Goal: Ask a question: Seek information or help from site administrators or community

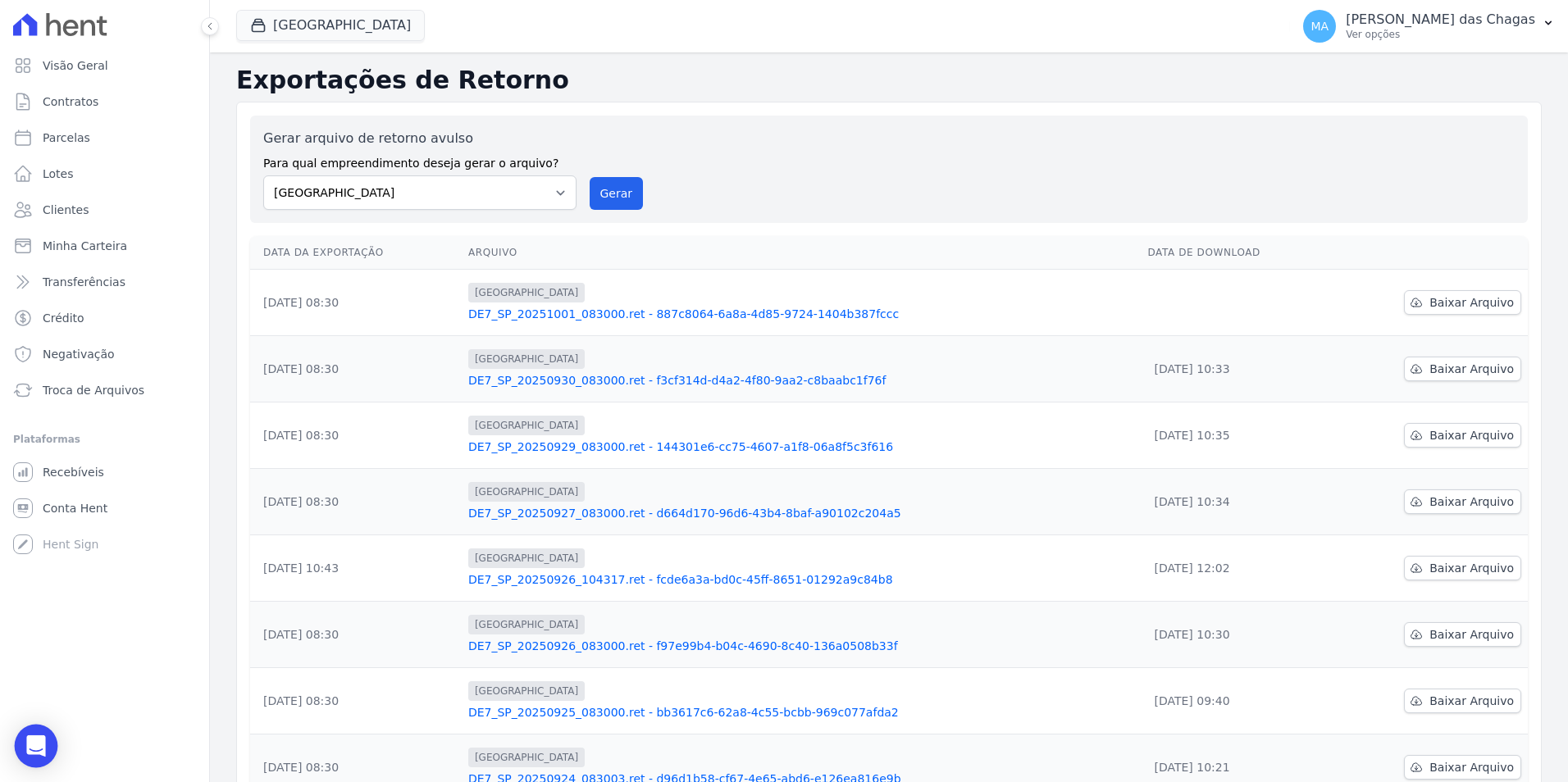
click at [28, 748] on icon "Open Intercom Messenger" at bounding box center [36, 746] width 21 height 21
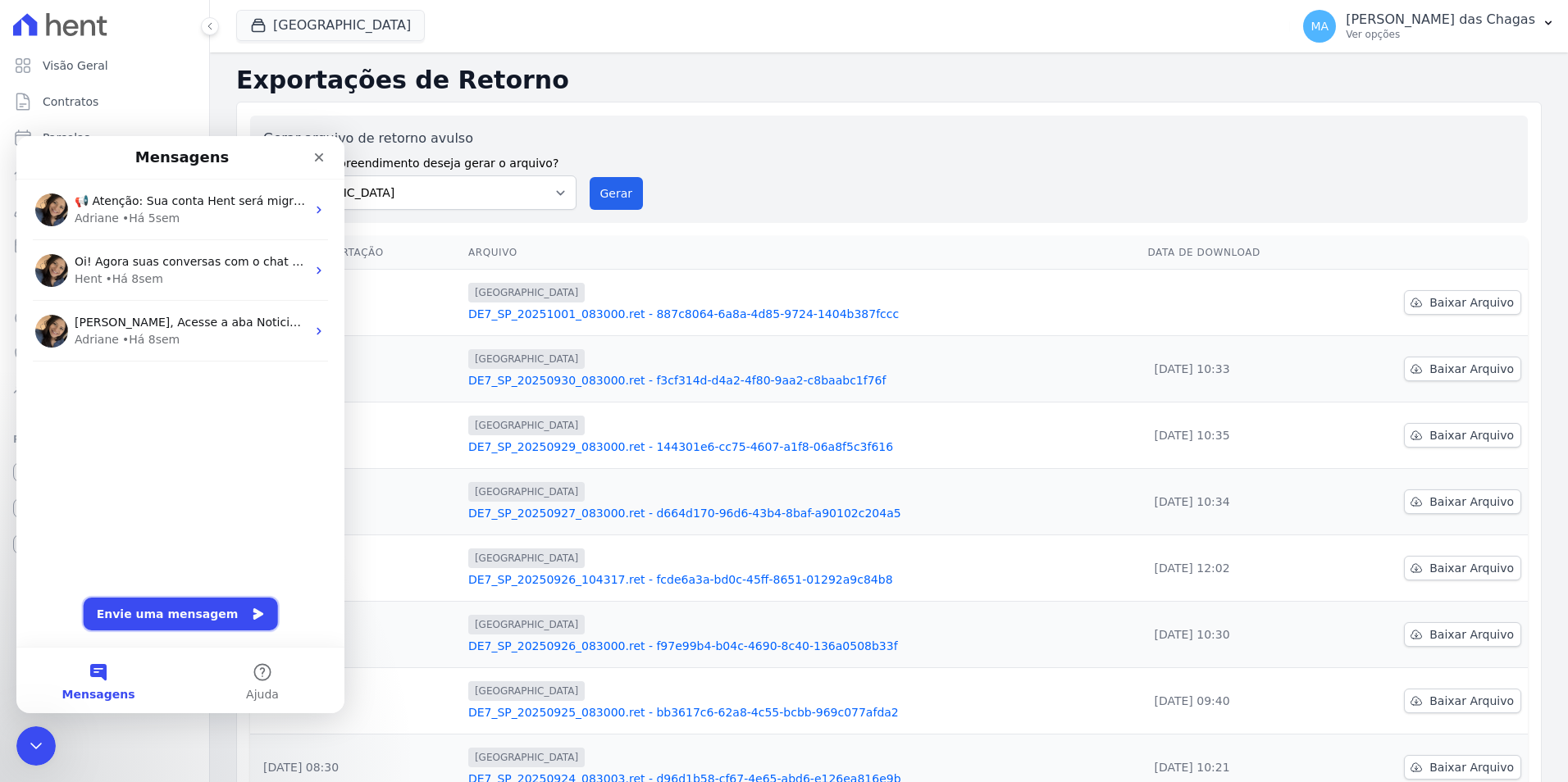
click at [149, 617] on button "Envie uma mensagem" at bounding box center [180, 613] width 194 height 33
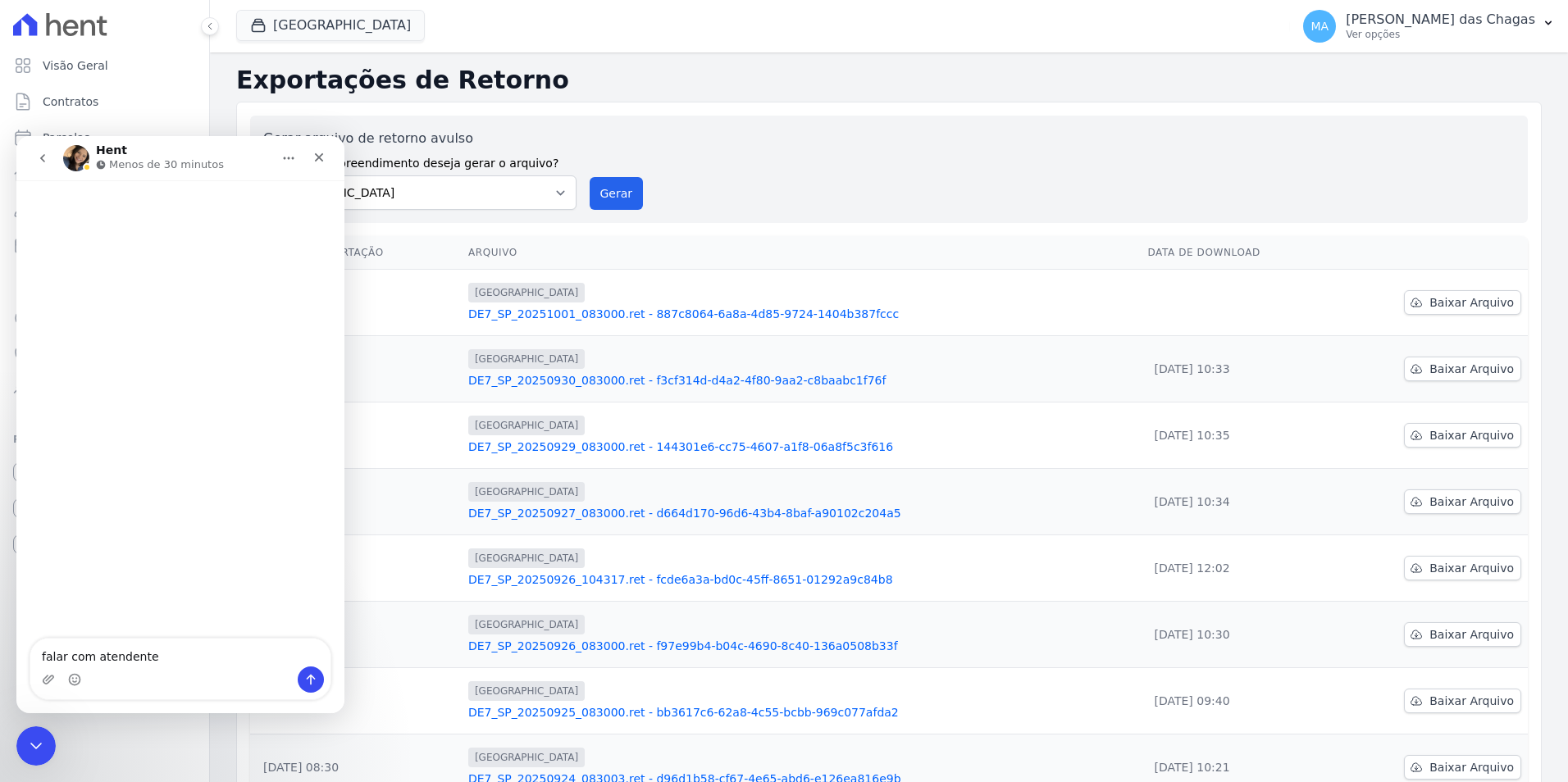
type textarea "falar com atendente"
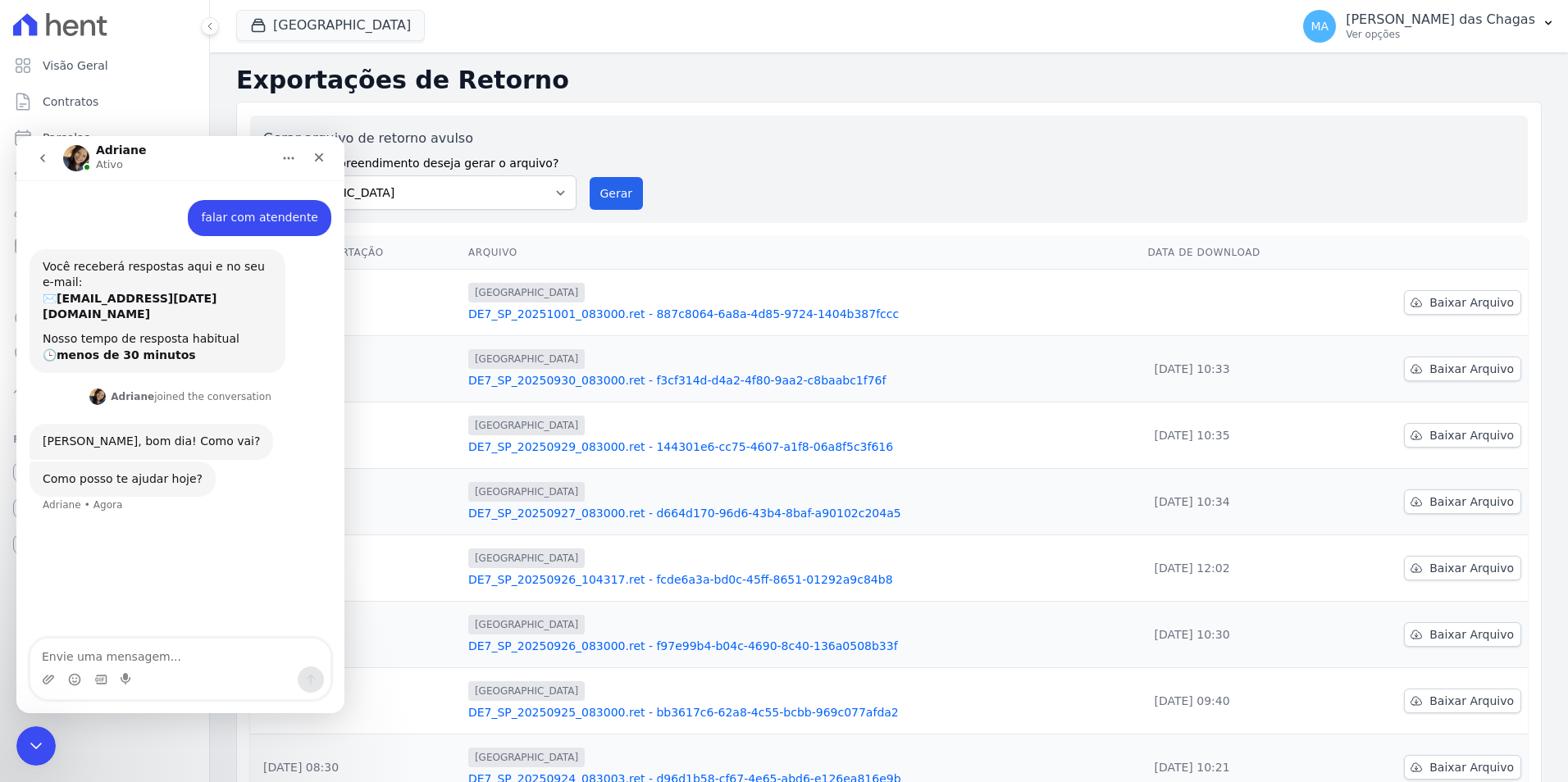
click at [220, 620] on div "falar com atendente [PERSON_NAME] • Agora Você receberá respostas aqui e no seu…" at bounding box center [180, 410] width 328 height 460
click at [210, 655] on textarea "Envie uma mensagem..." at bounding box center [180, 653] width 300 height 28
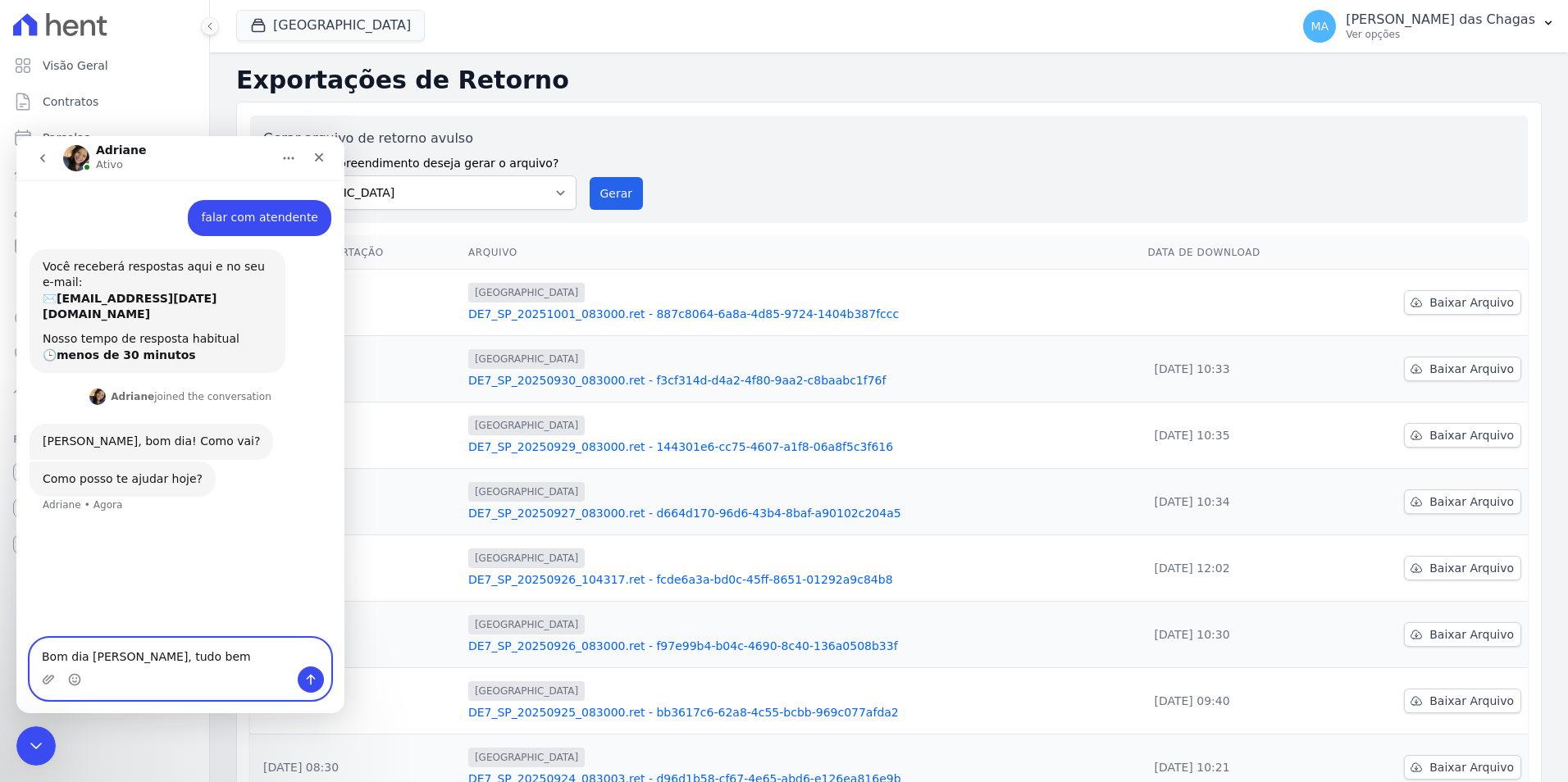
type textarea "Bom dia [PERSON_NAME], tudo bem?"
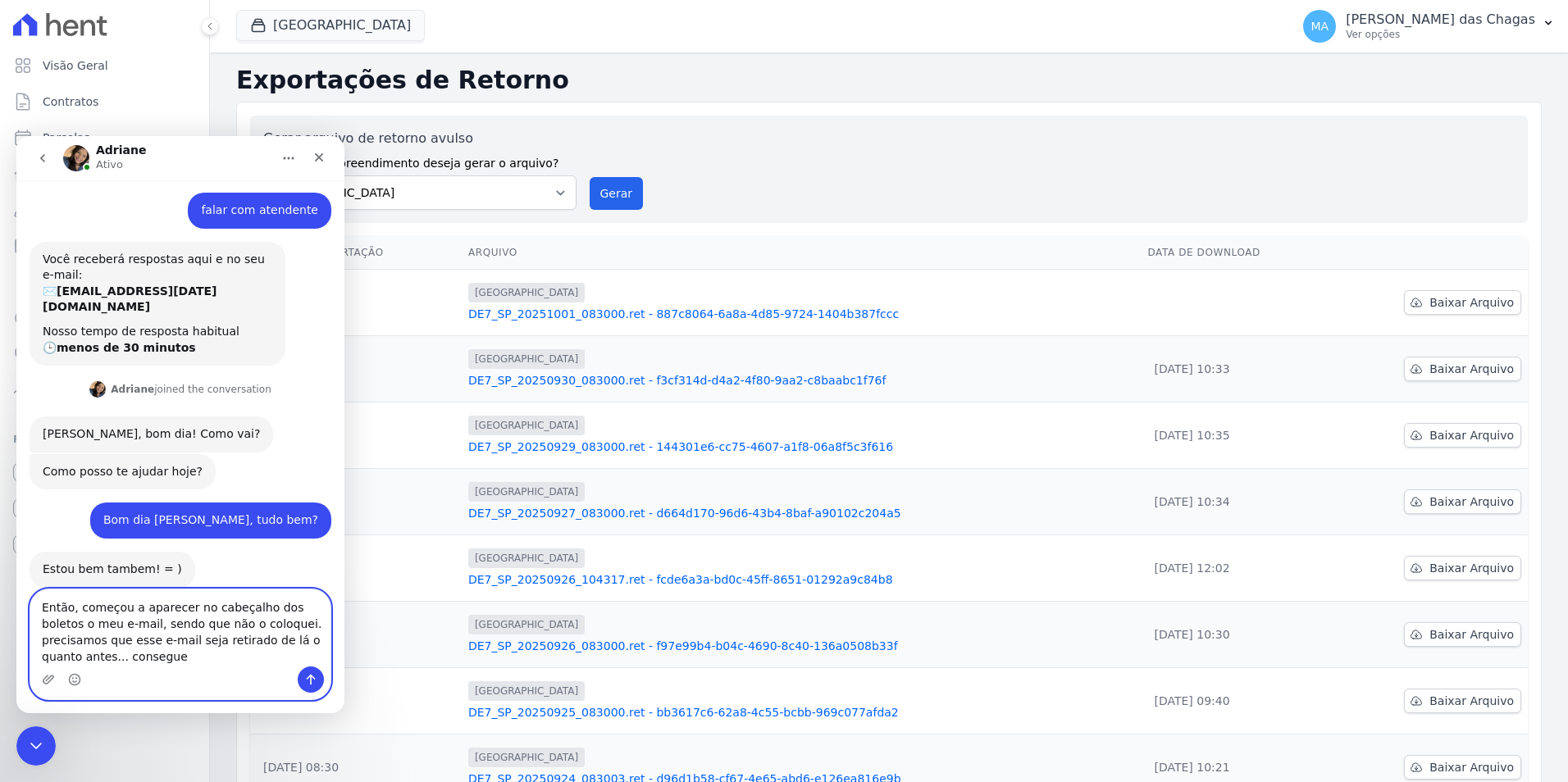
scroll to position [24, 0]
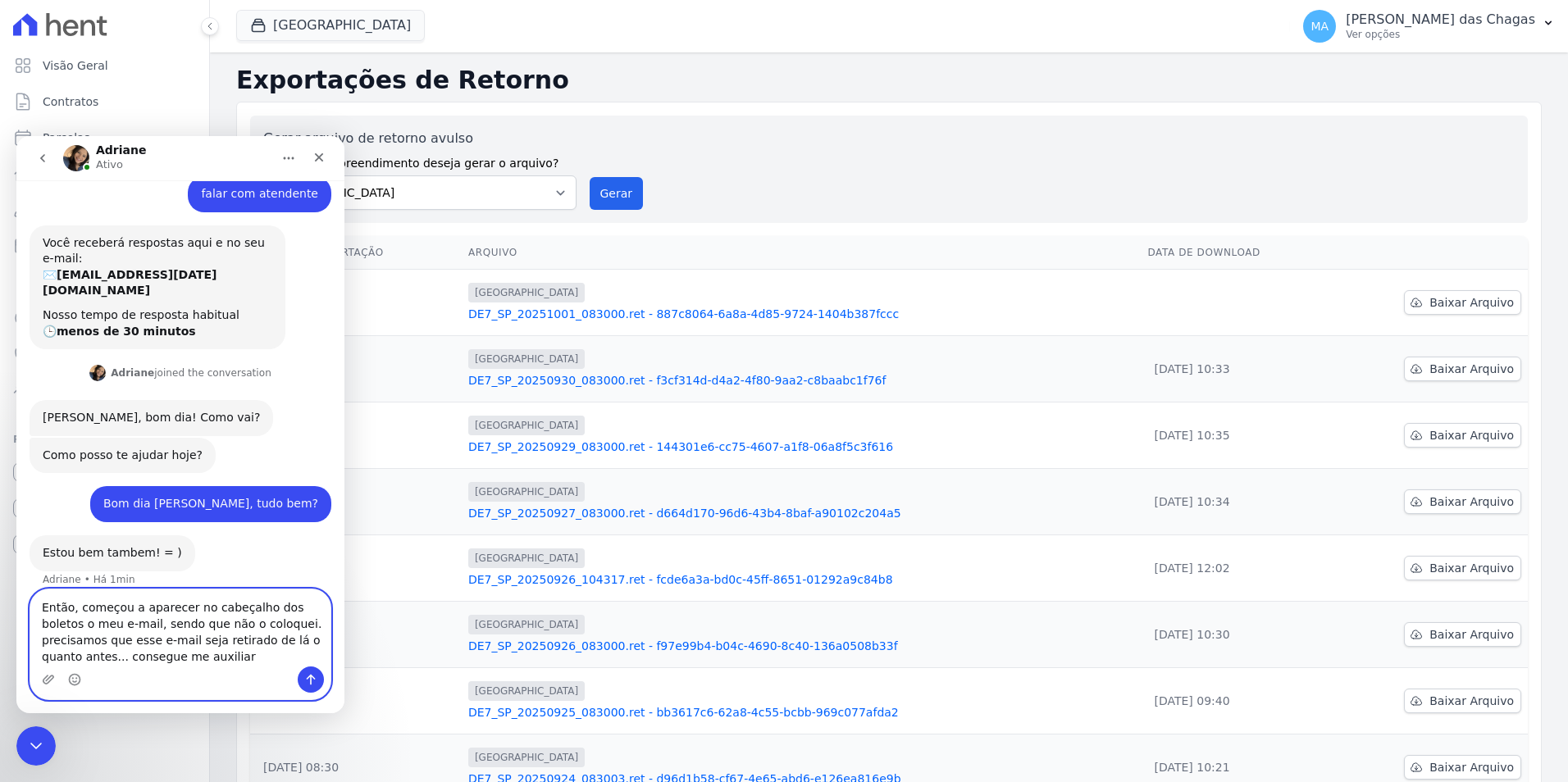
type textarea "Então, começou a aparecer no cabeçalho dos boletos o meu e-mail, sendo que não …"
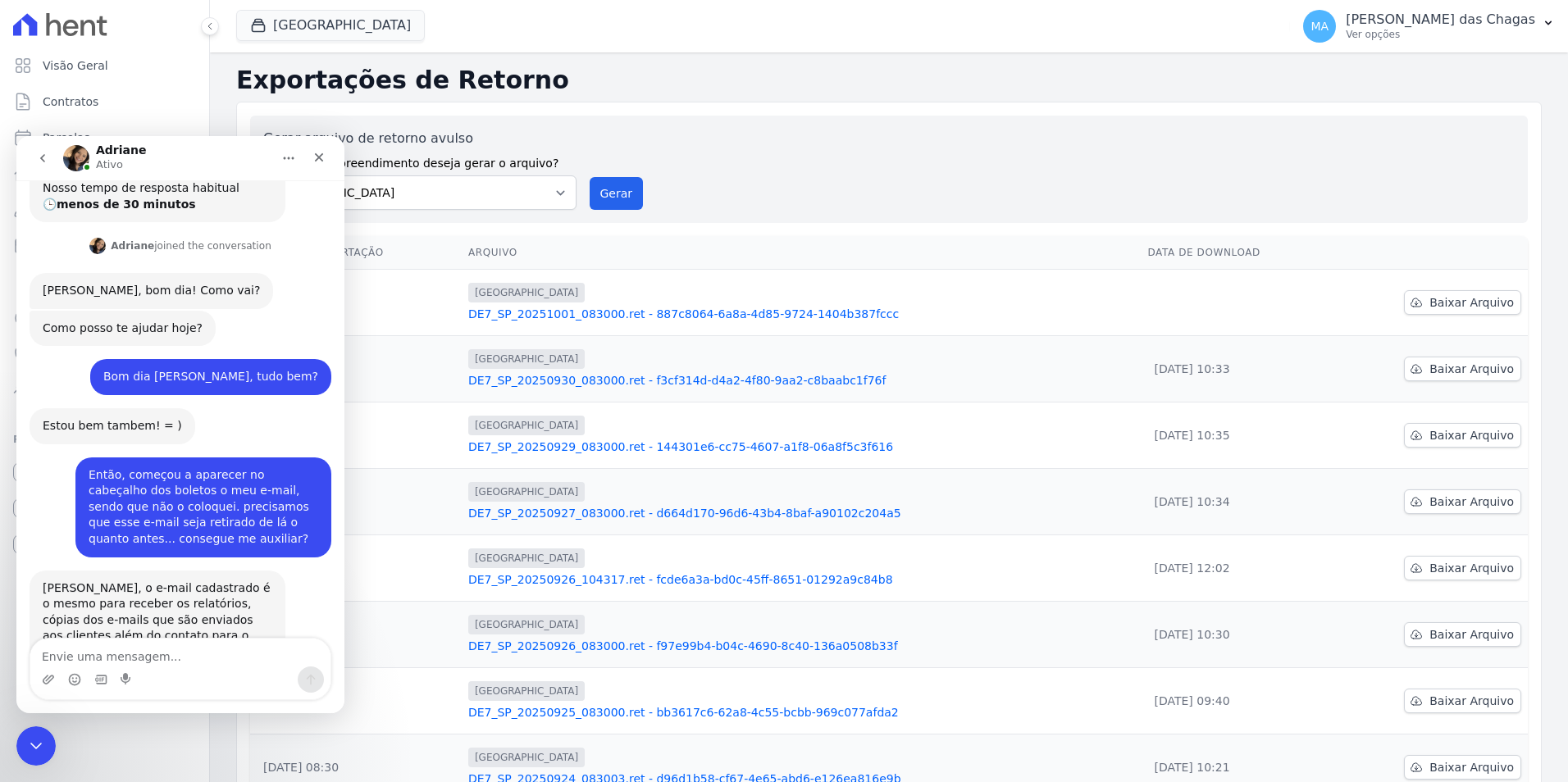
scroll to position [209, 0]
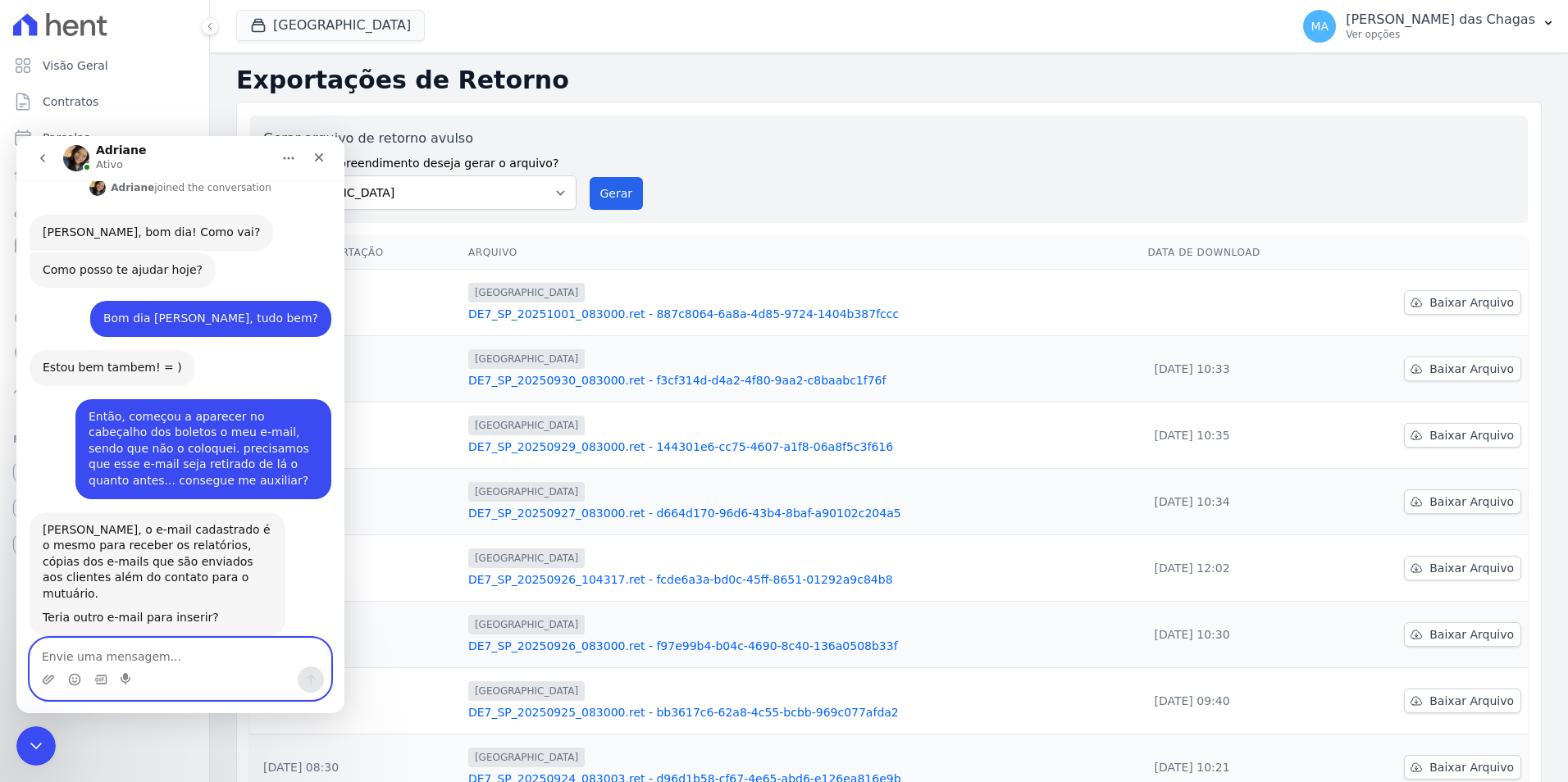
click at [158, 647] on textarea "Envie uma mensagem..." at bounding box center [180, 653] width 300 height 28
type textarea "S"
type textarea "m"
type textarea "Mas preciso dele pra receber essas informações"
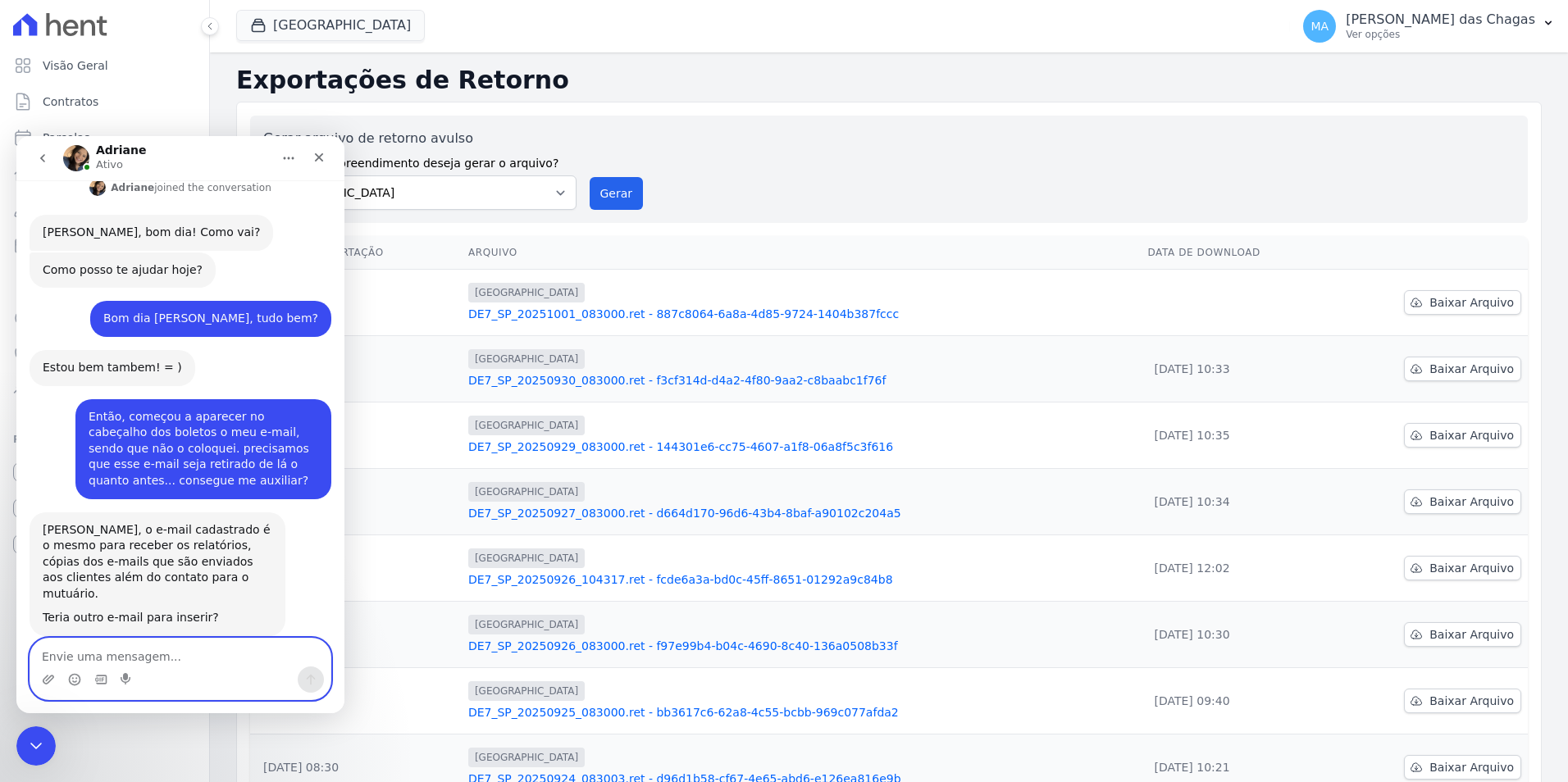
scroll to position [274, 0]
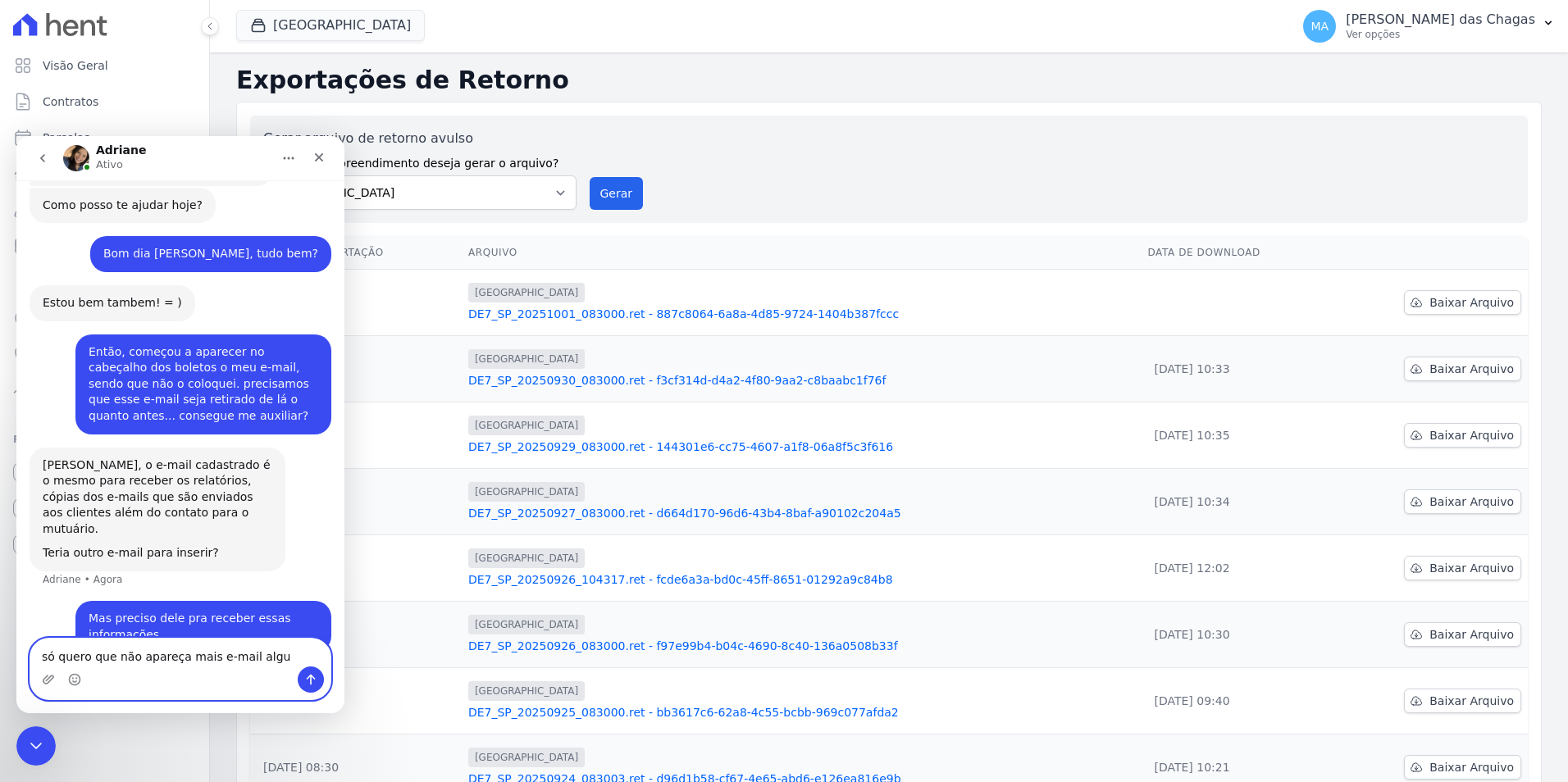
type textarea "só quero que não apareça mais e-mail algum"
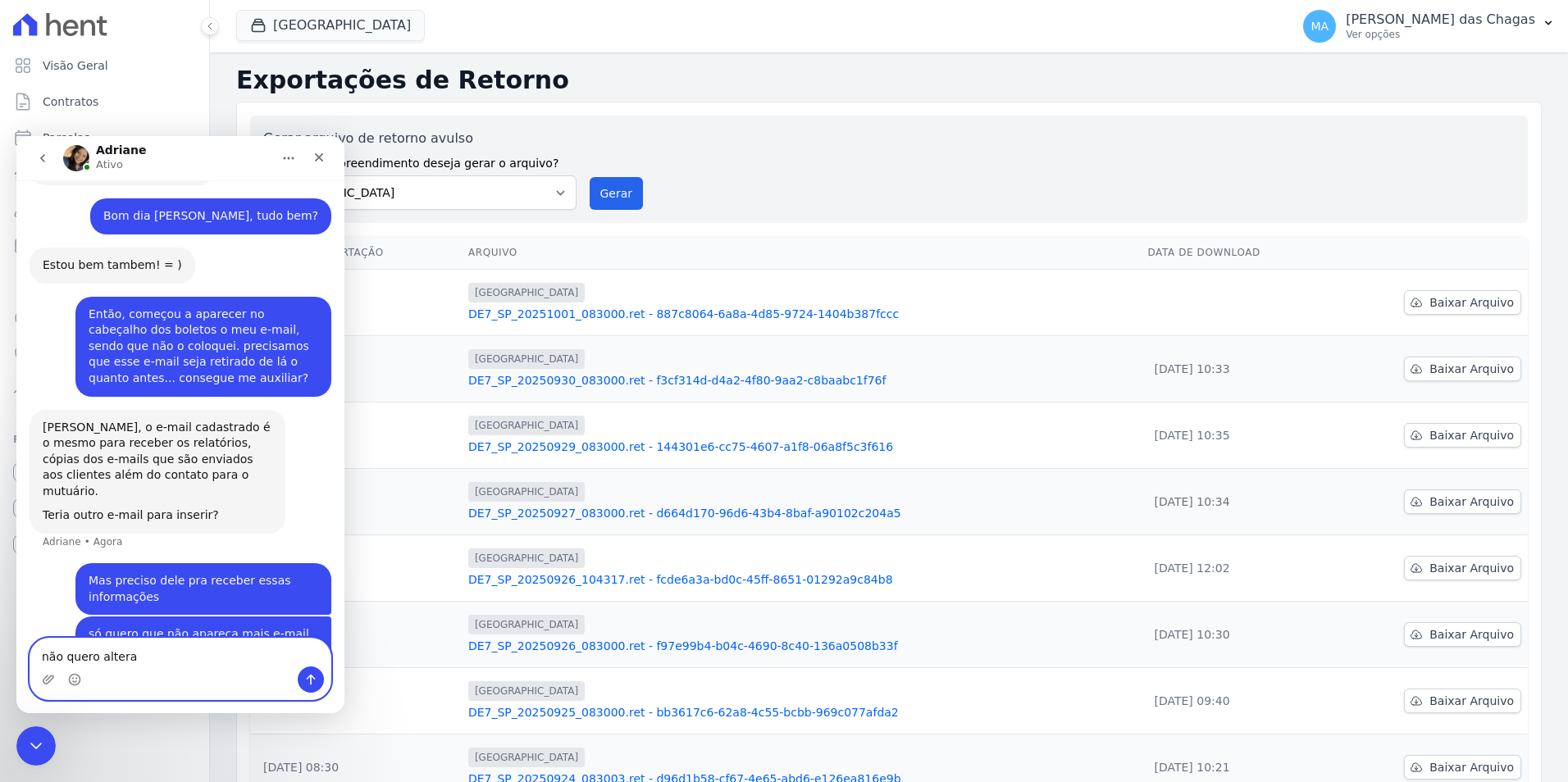
type textarea "não quero alterar"
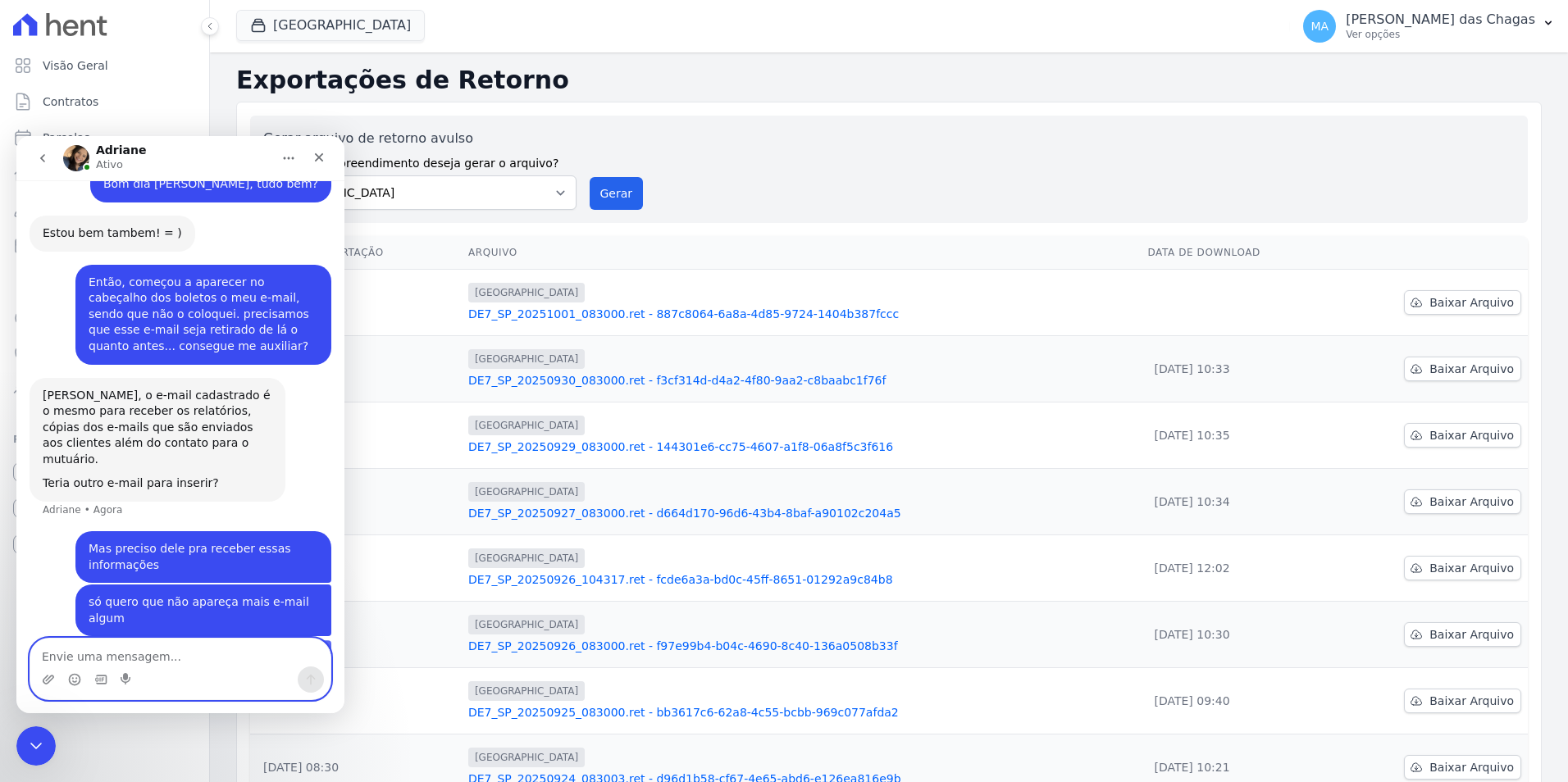
scroll to position [348, 0]
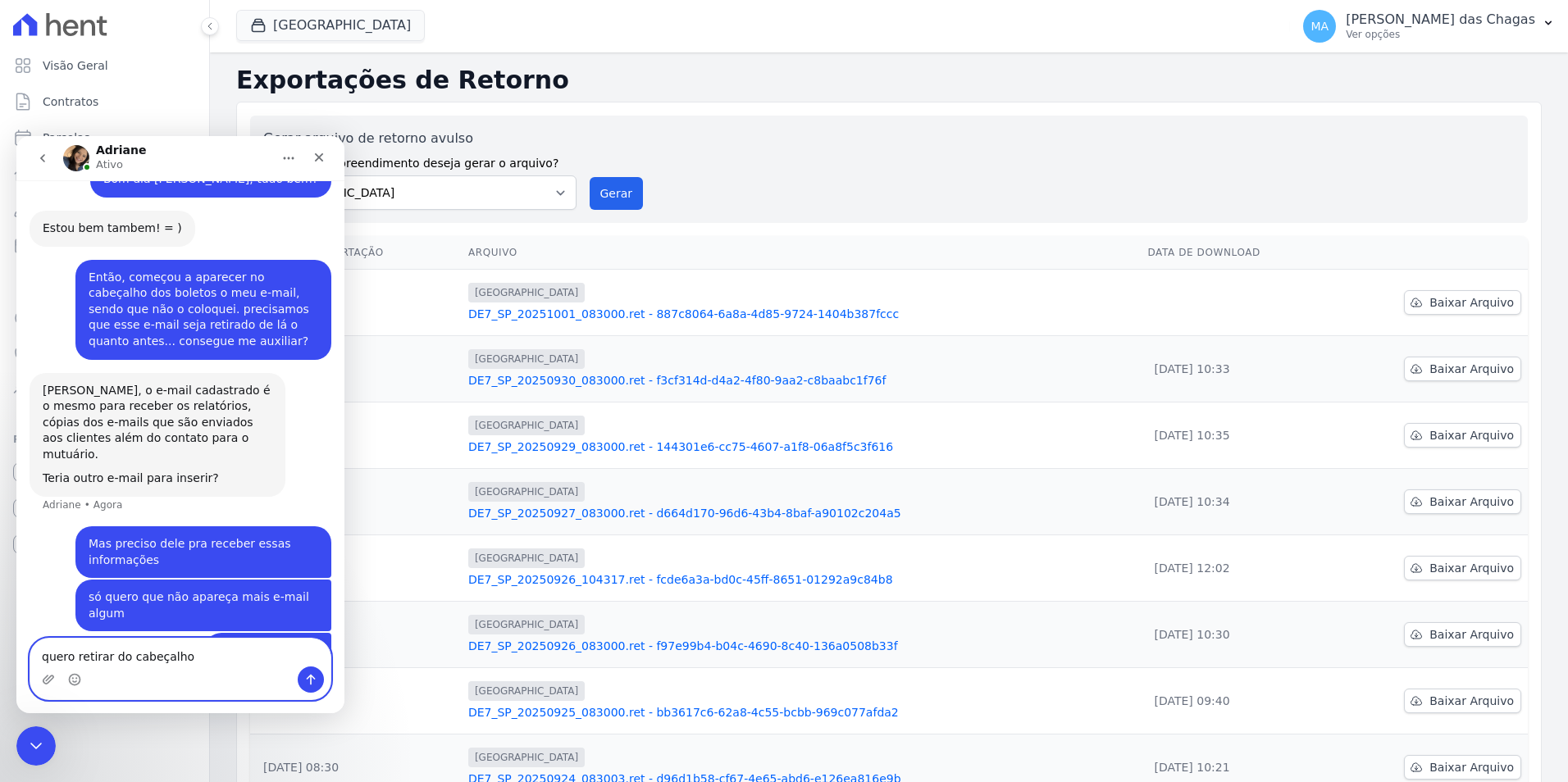
type textarea "quero retirar do cabeçalho"
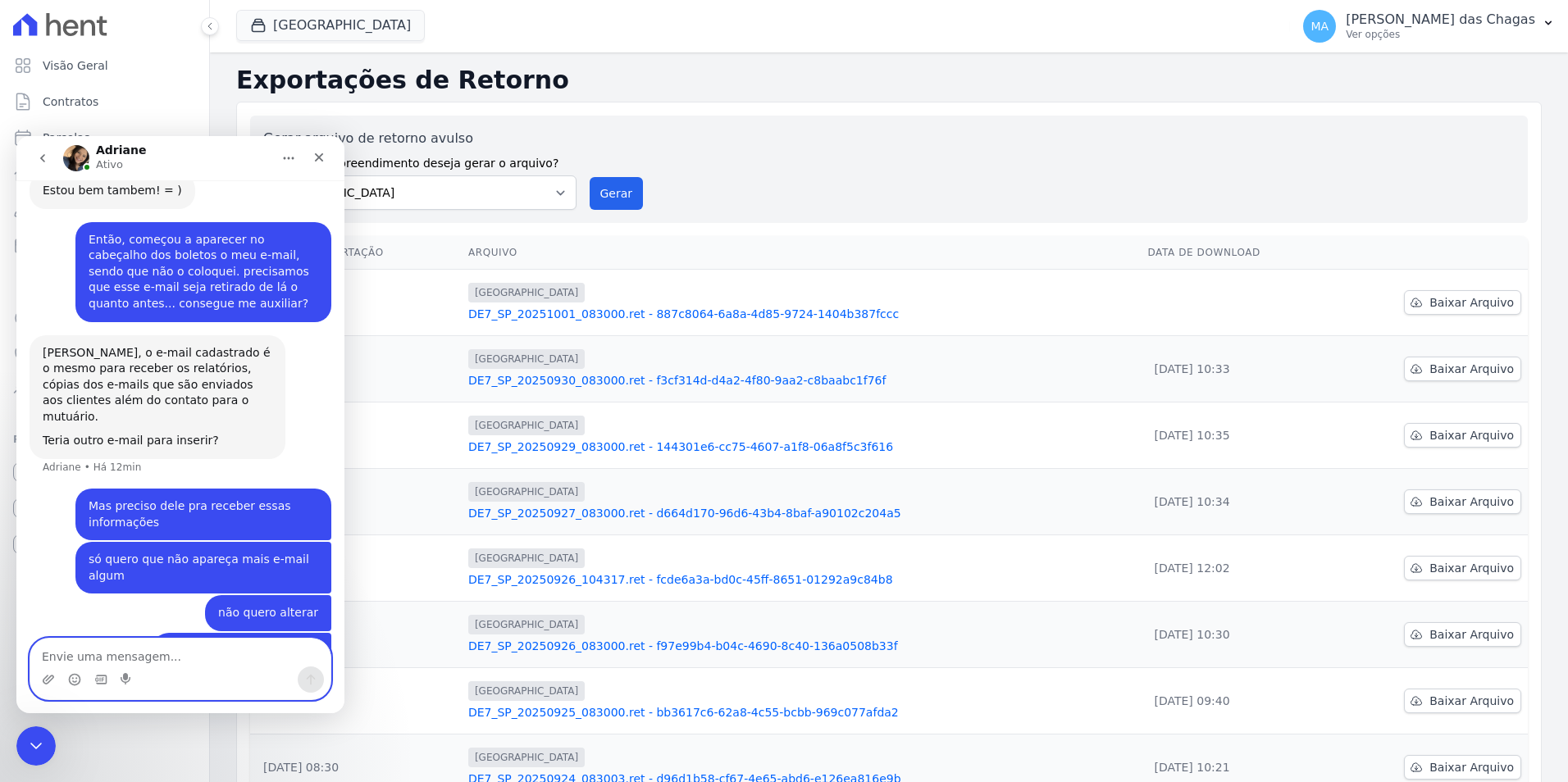
scroll to position [449, 0]
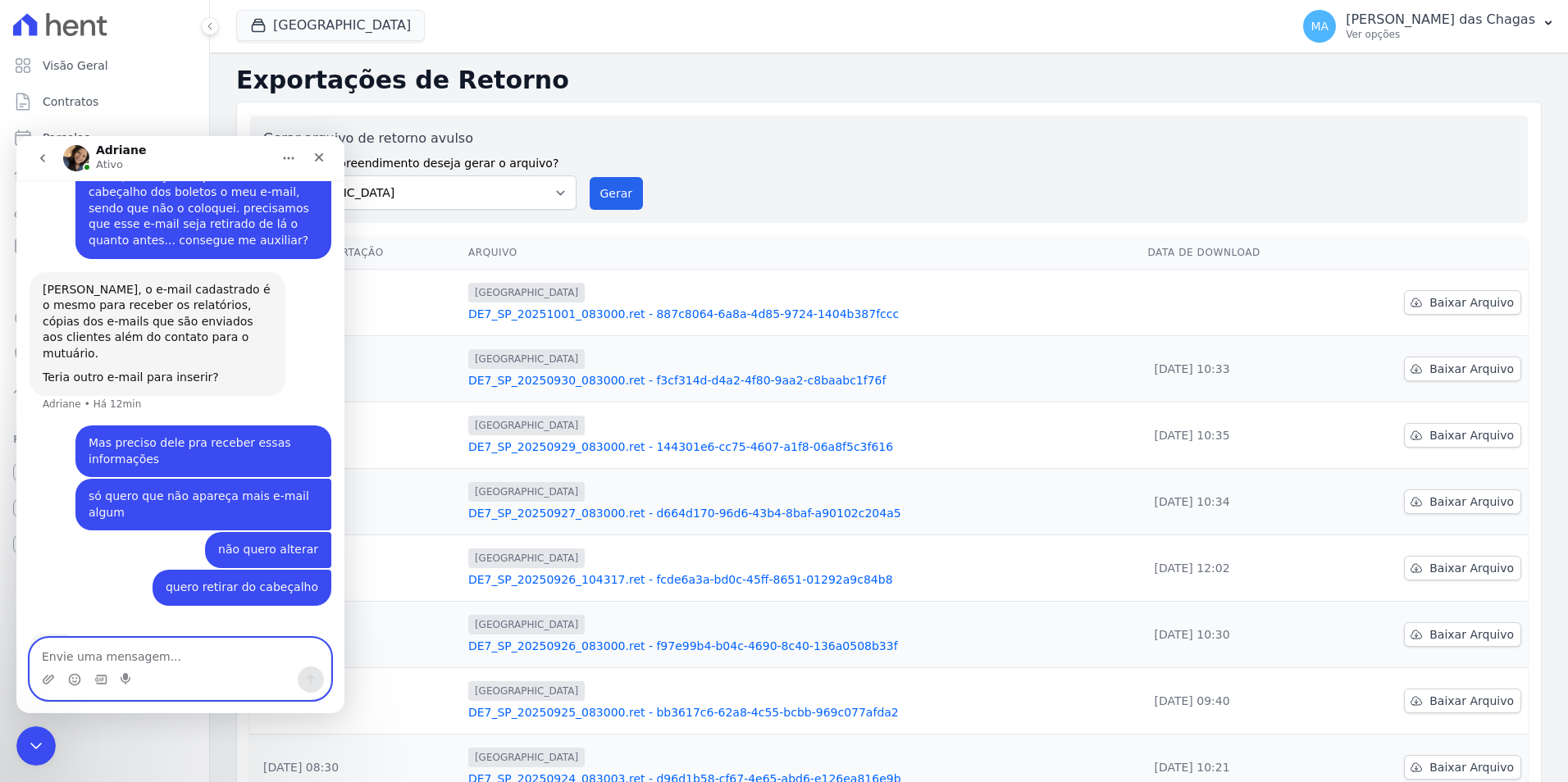
click at [201, 650] on textarea "Envie uma mensagem..." at bounding box center [180, 653] width 300 height 28
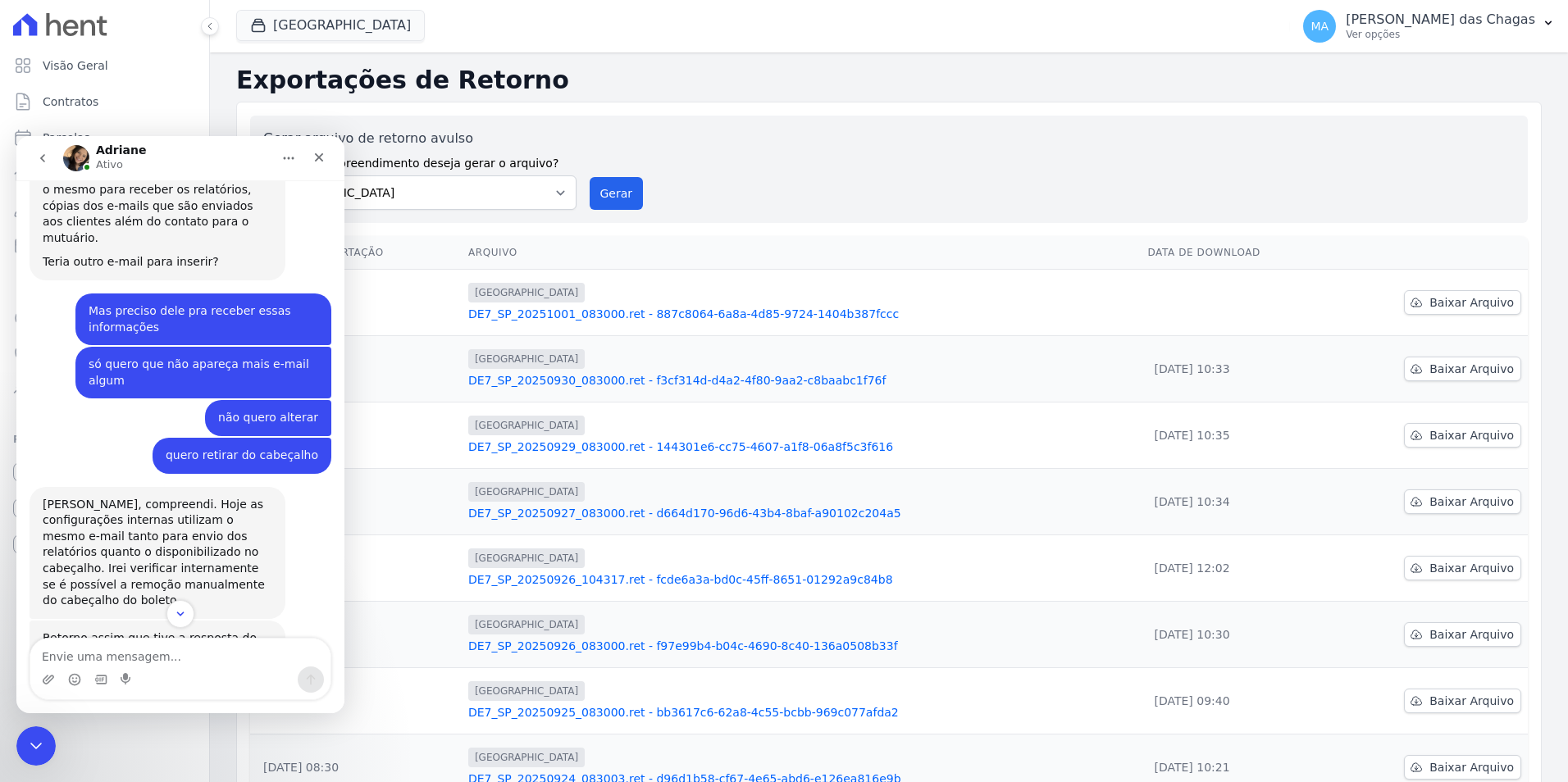
scroll to position [569, 0]
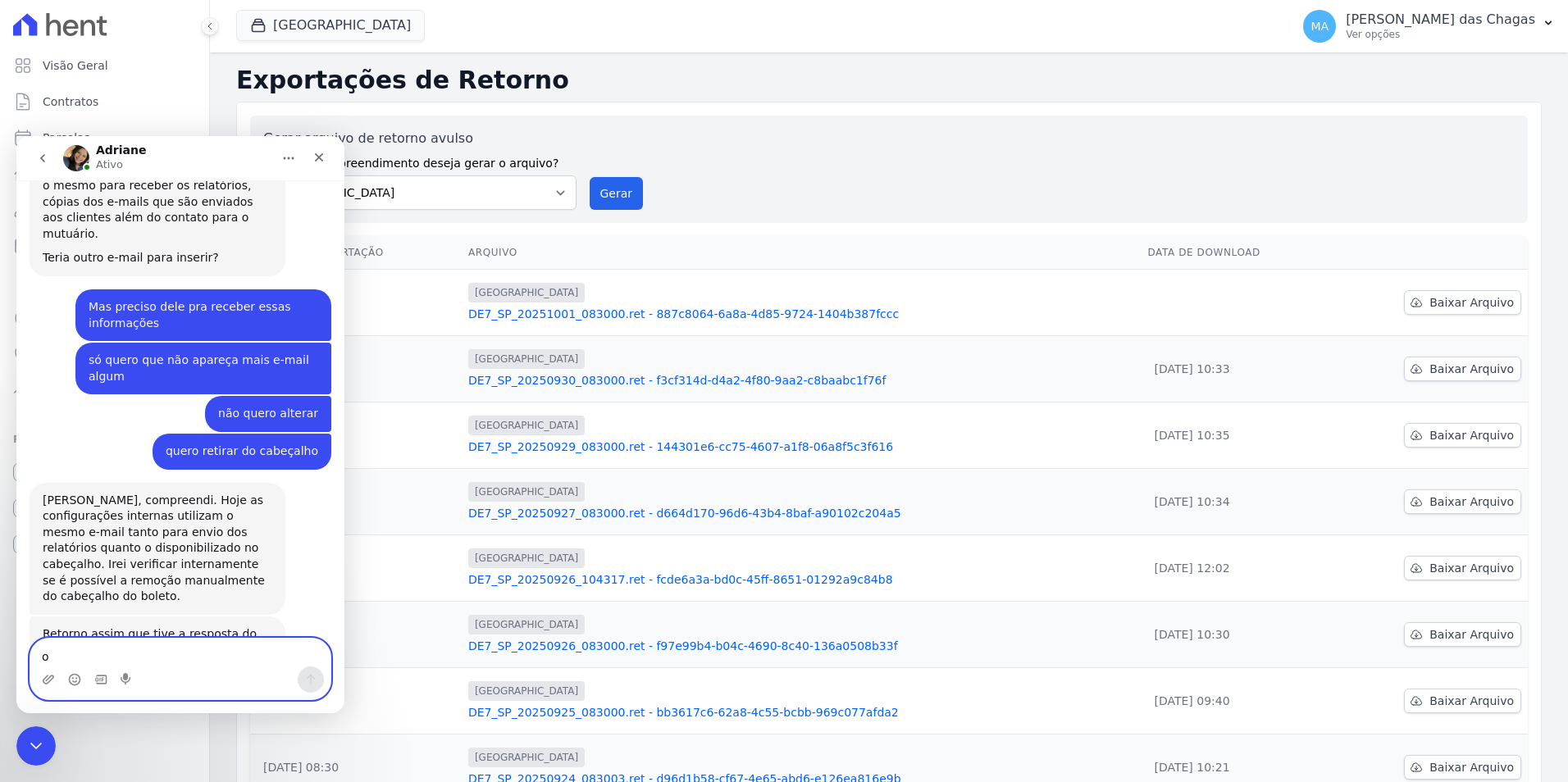
type textarea "ok"
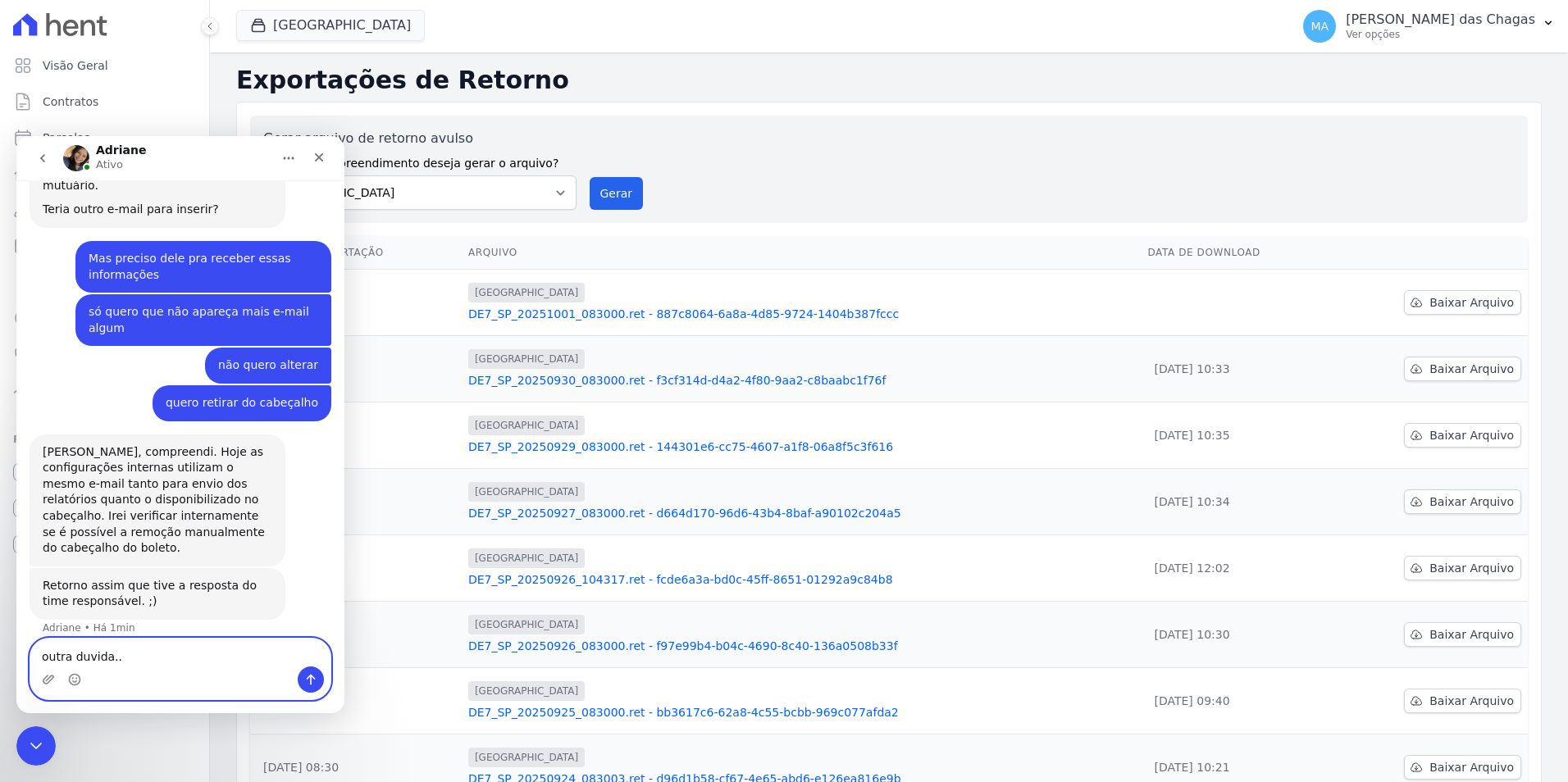
type textarea "outra duvida..."
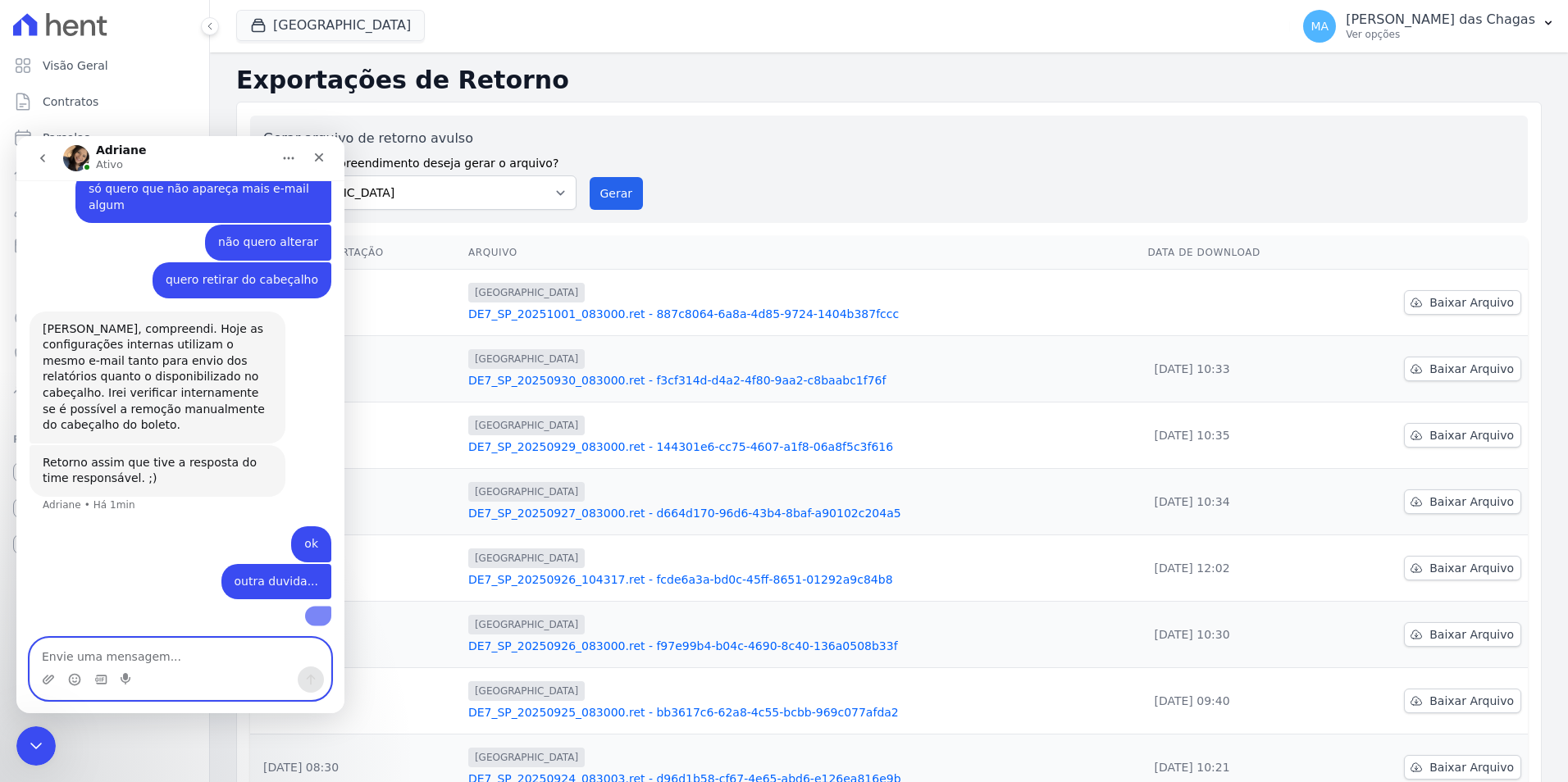
scroll to position [830, 0]
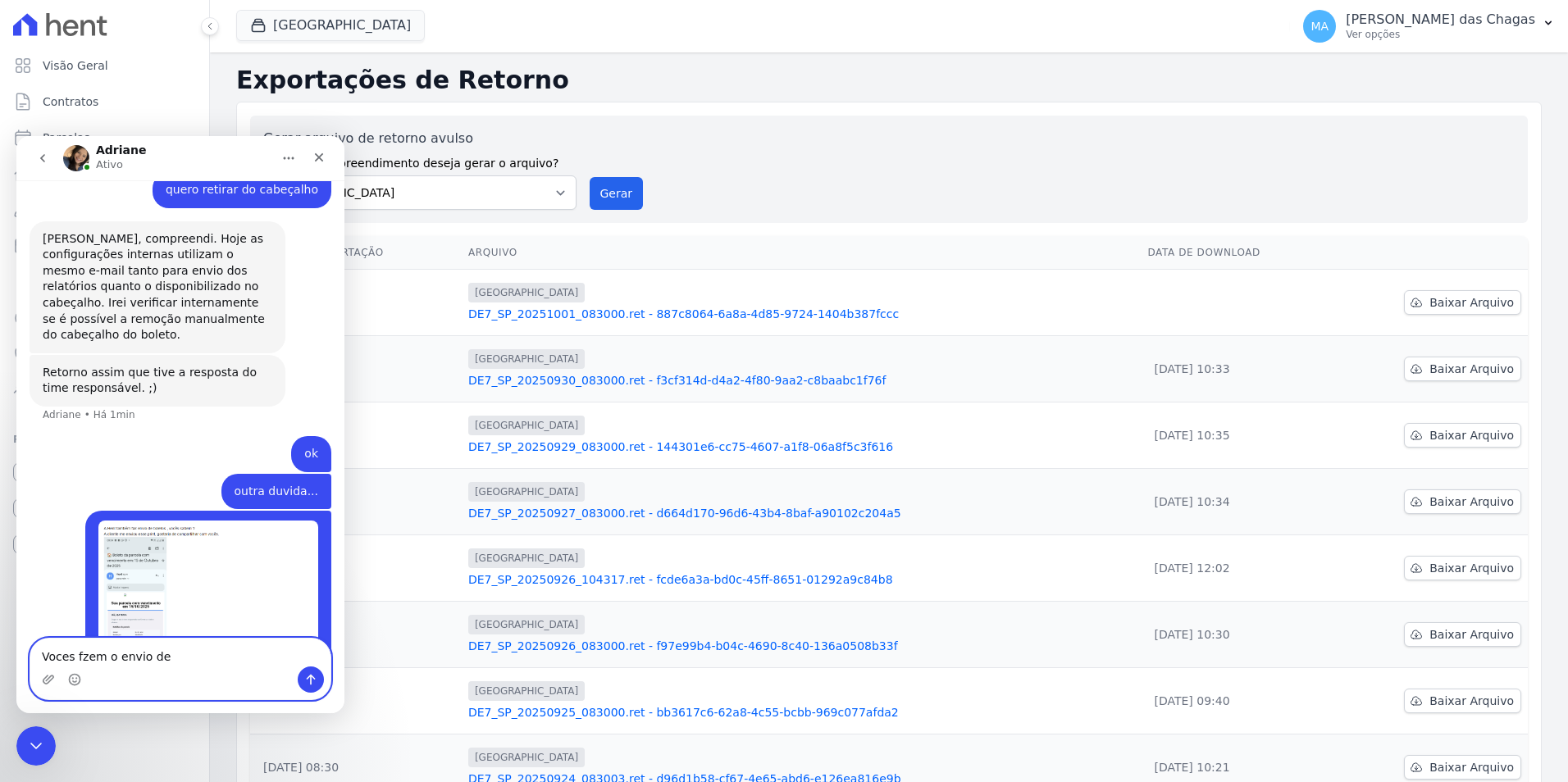
click at [50, 659] on textarea "Voces fzem o envio de" at bounding box center [180, 653] width 300 height 28
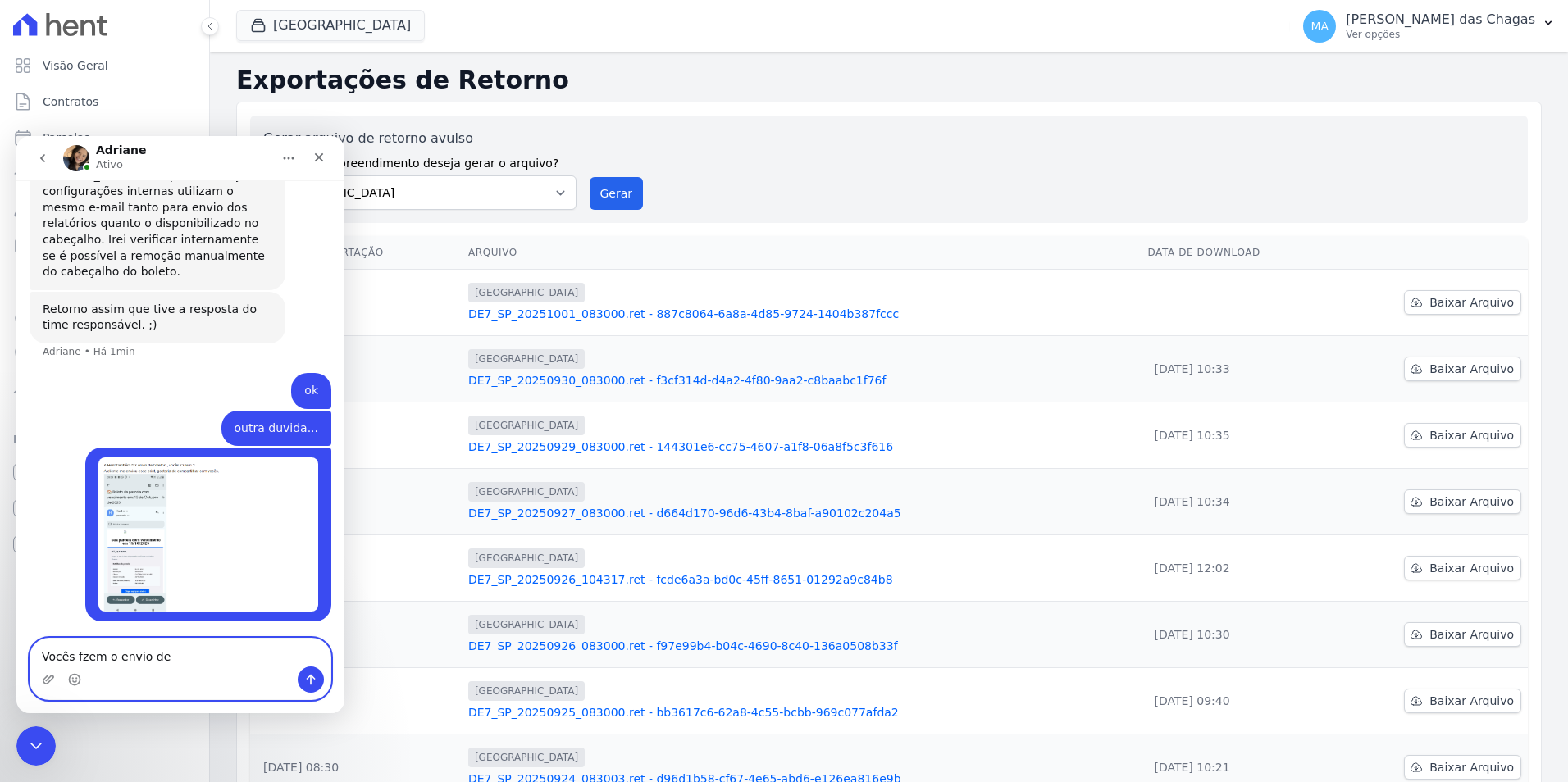
click at [87, 654] on textarea "Vocês fzem o envio de" at bounding box center [180, 653] width 300 height 28
click at [191, 662] on textarea "Vocês fazem o envio de" at bounding box center [180, 653] width 300 height 28
type textarea "Vocês fazem o envio de boleto?"
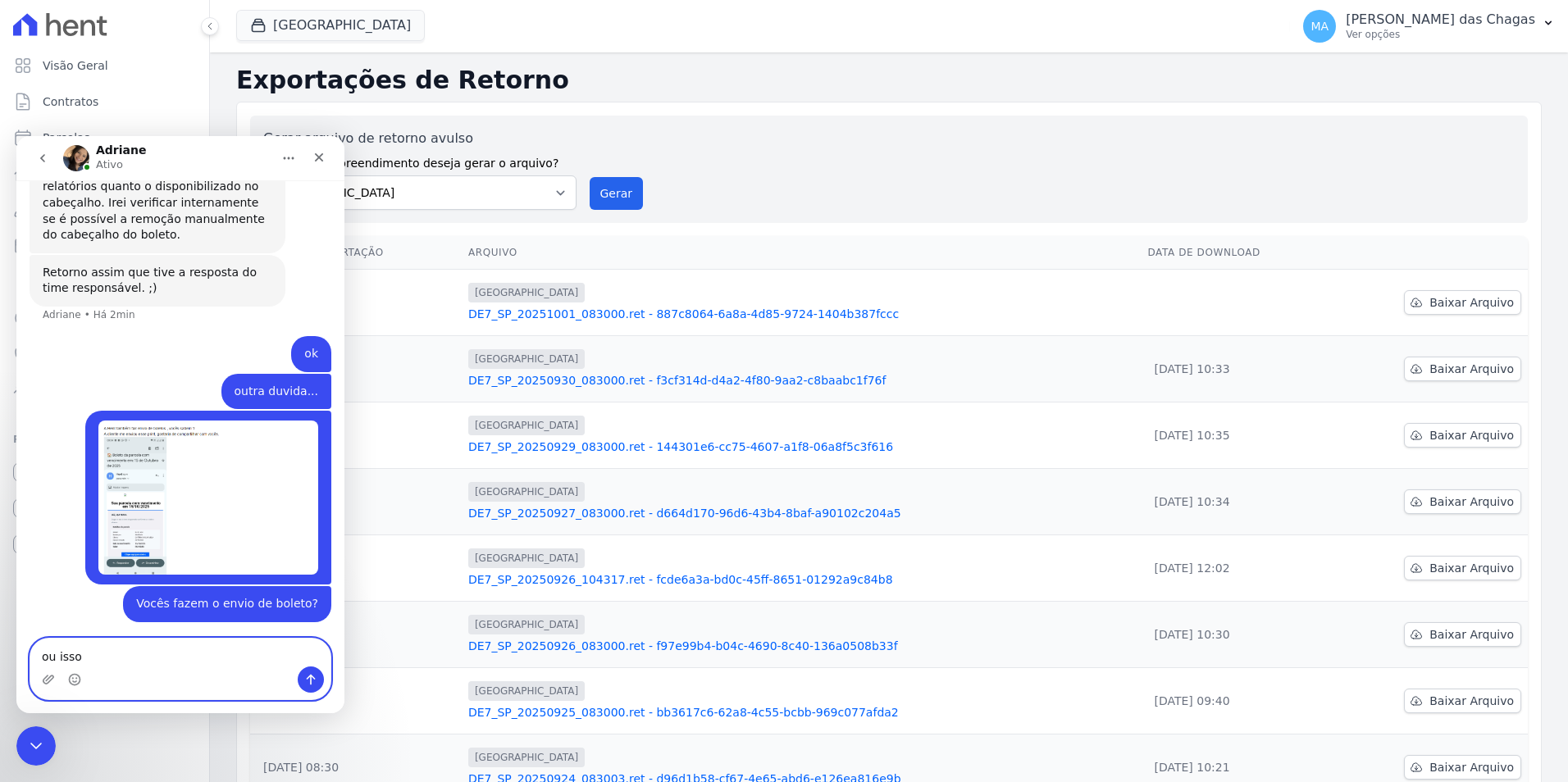
scroll to position [867, 0]
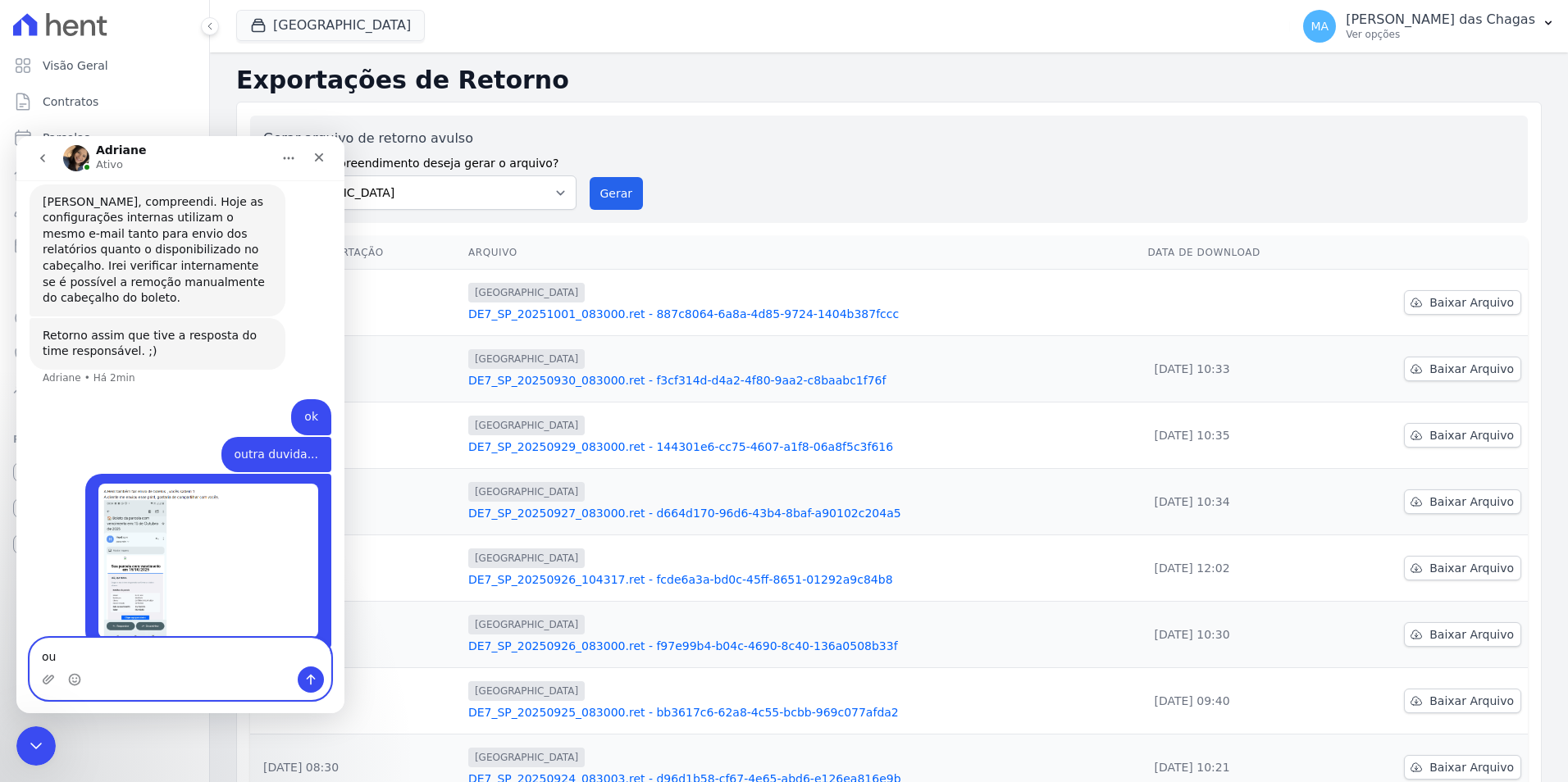
type textarea "o"
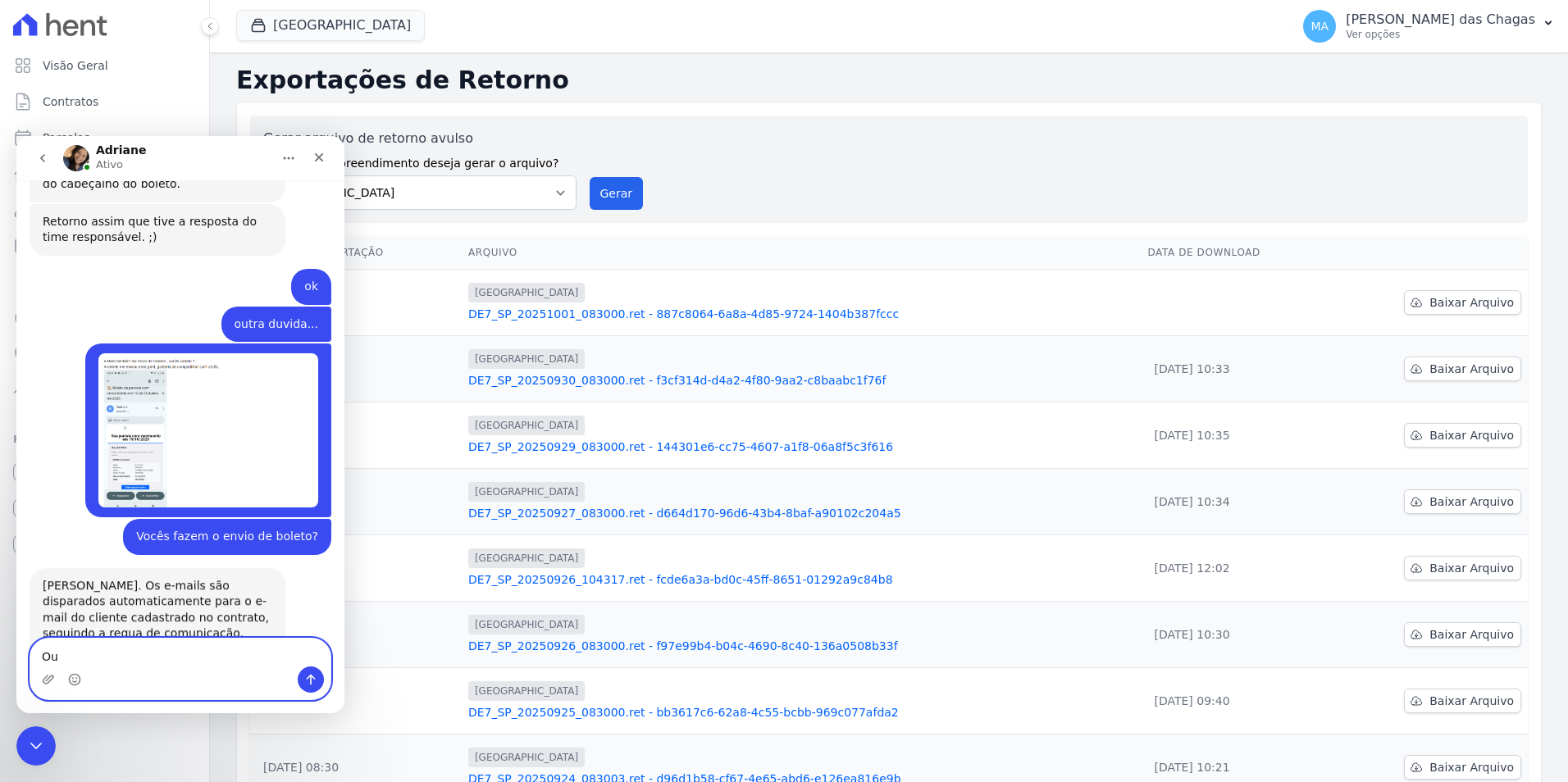
scroll to position [1054, 0]
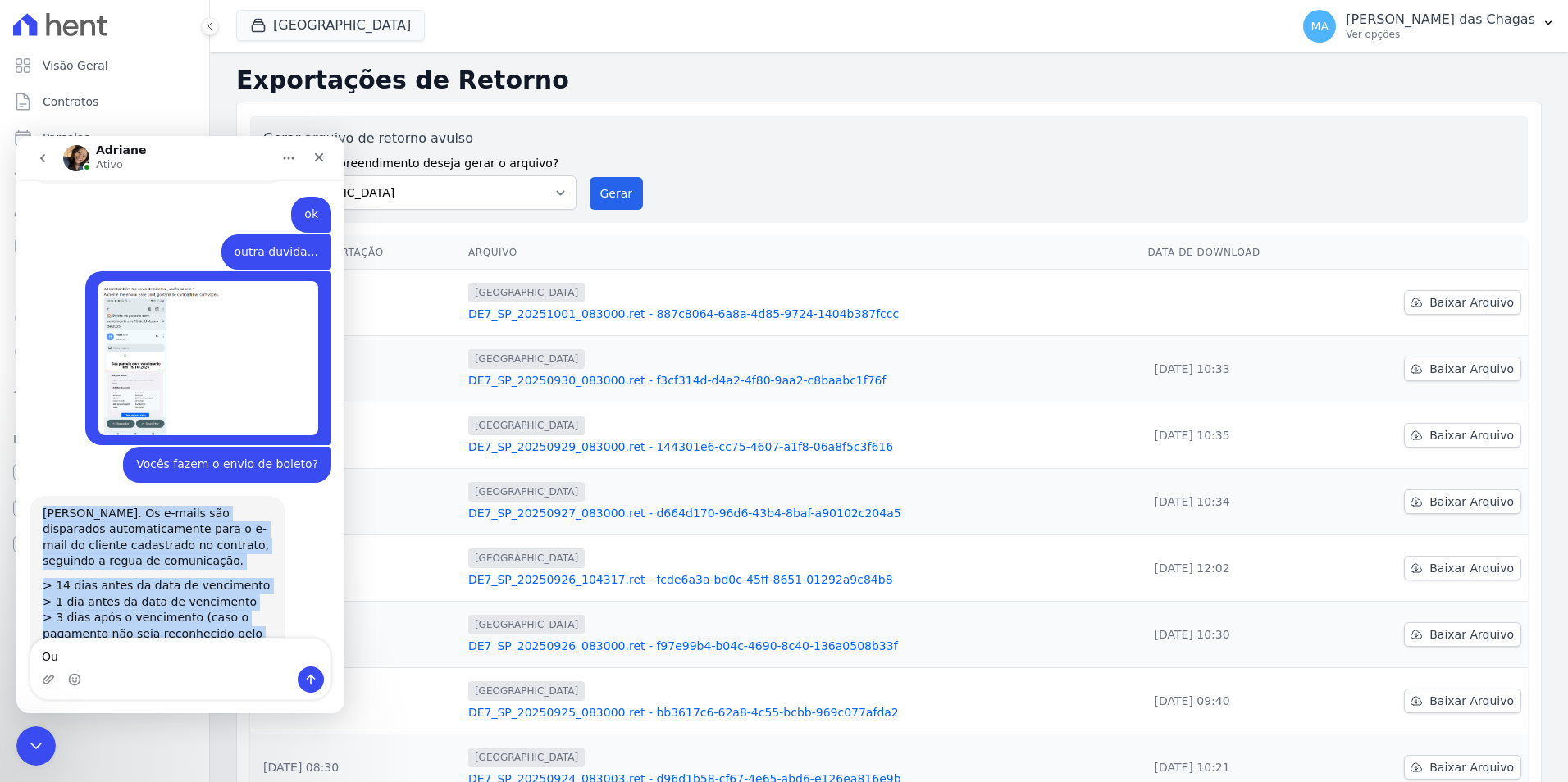
drag, startPoint x: 45, startPoint y: 449, endPoint x: 137, endPoint y: 582, distance: 161.7
click at [137, 582] on div "[PERSON_NAME]. Os e-mails são disparados automaticamente para o e-mail do clien…" at bounding box center [157, 581] width 230 height 152
copy div "[PERSON_NAME]. Os e-mails são disparados automaticamente para o e-mail do clien…"
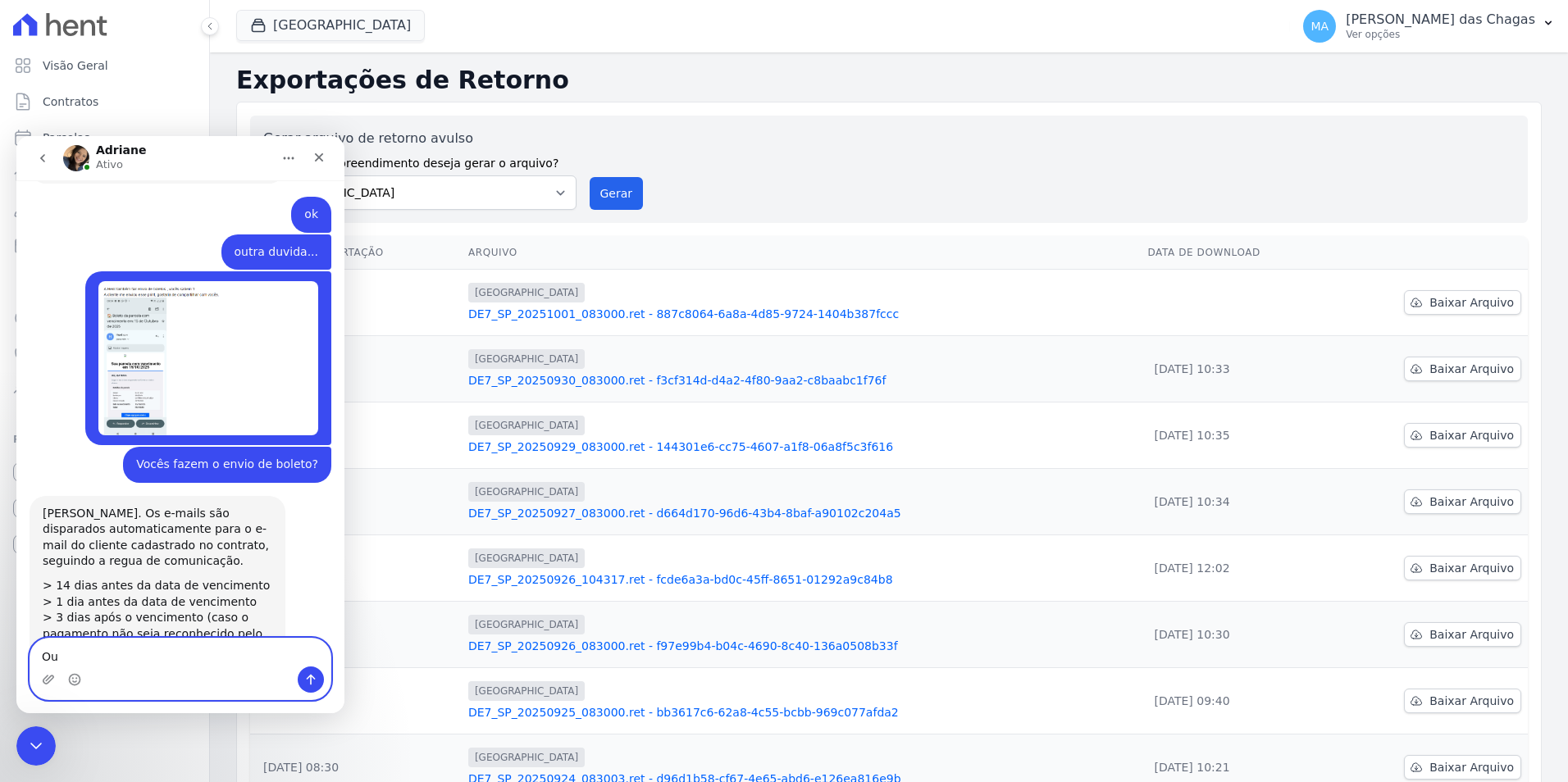
click at [138, 656] on textarea "Ou" at bounding box center [180, 653] width 300 height 28
type textarea "Ok"
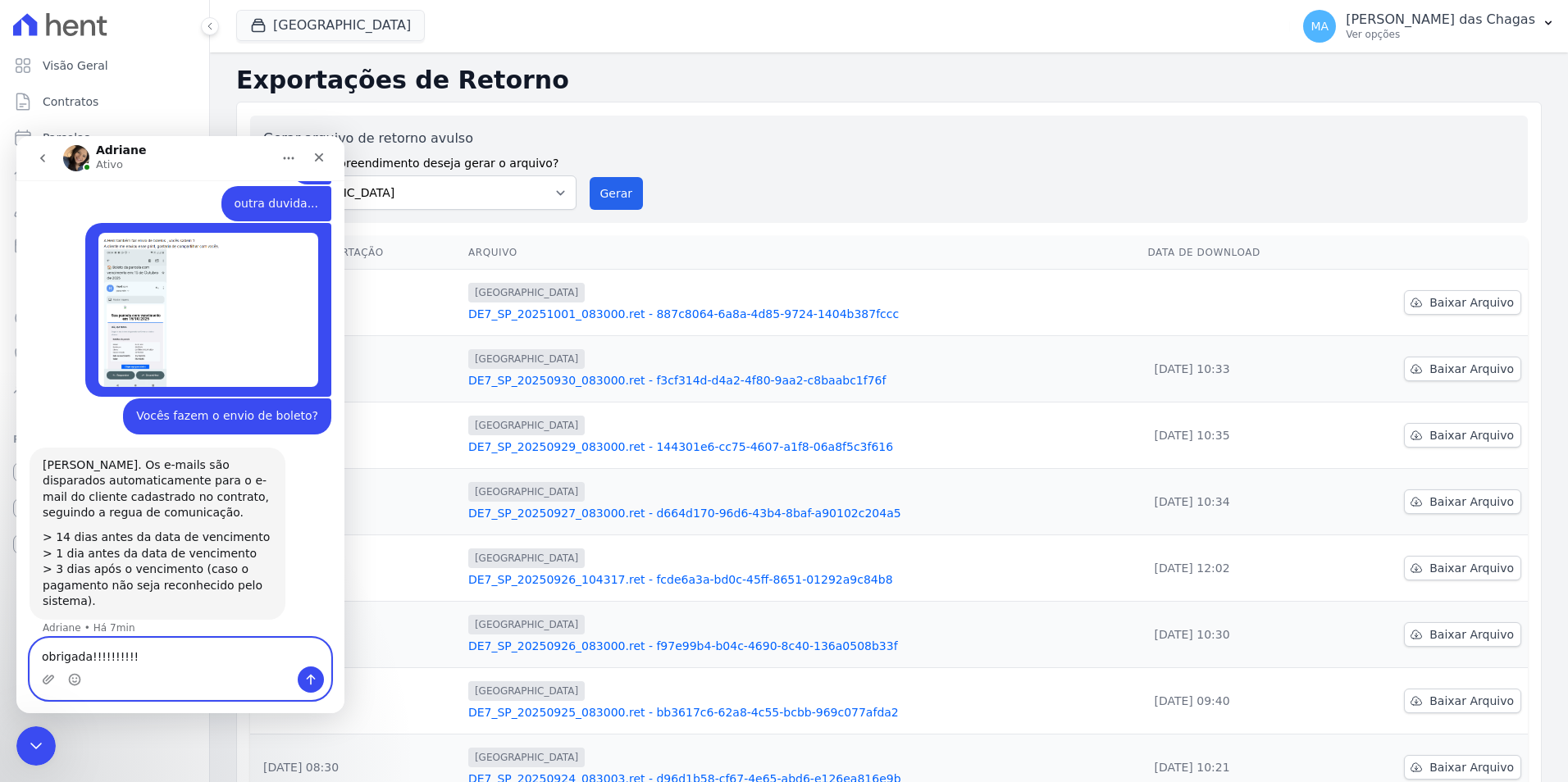
type textarea "obrigada!!!!!!!!!!!"
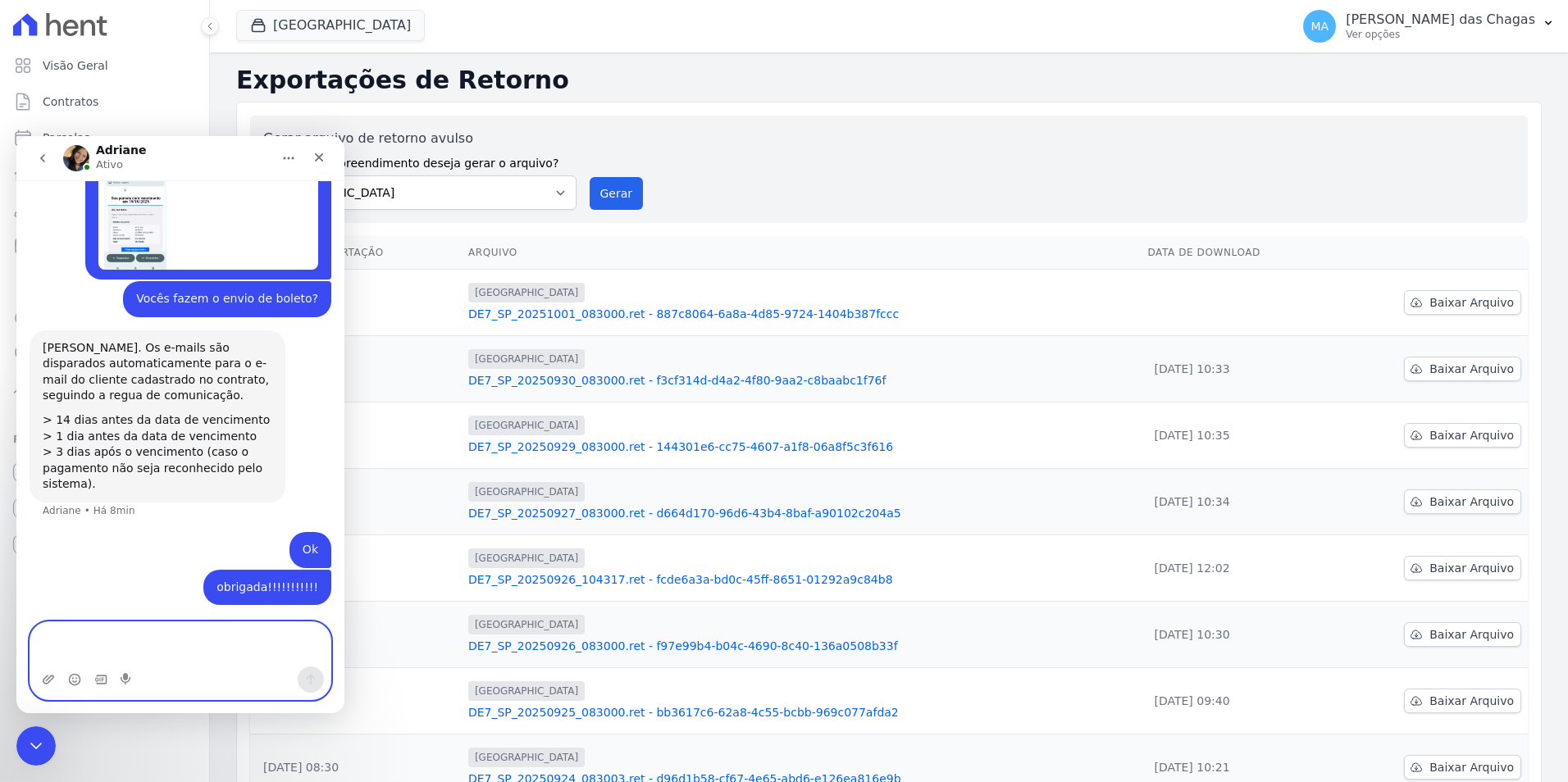
scroll to position [1261, 0]
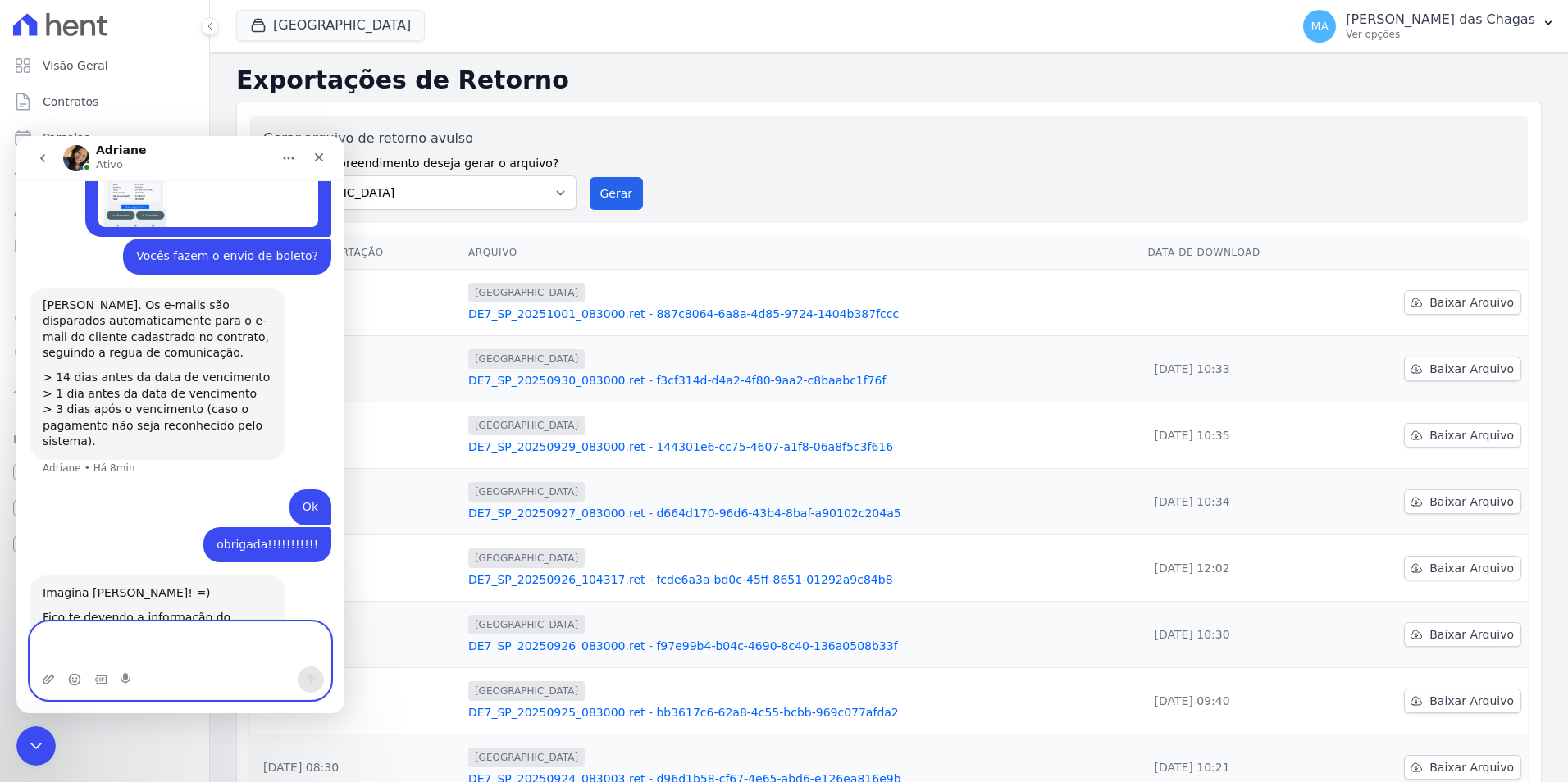
click at [233, 640] on textarea "Envie uma mensagem..." at bounding box center [180, 644] width 300 height 44
type textarea "Recebo esse retorno por onde?"
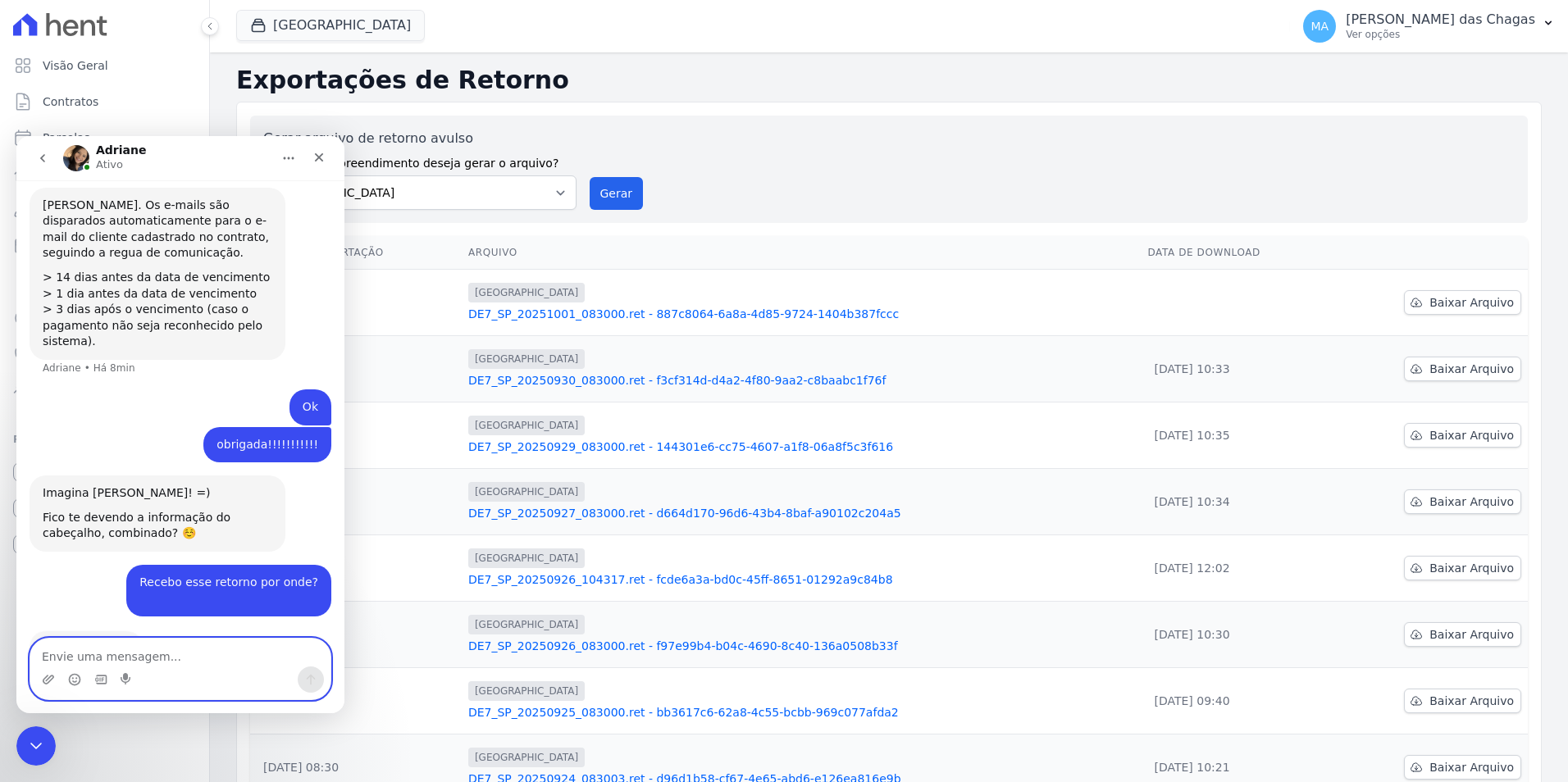
scroll to position [1358, 0]
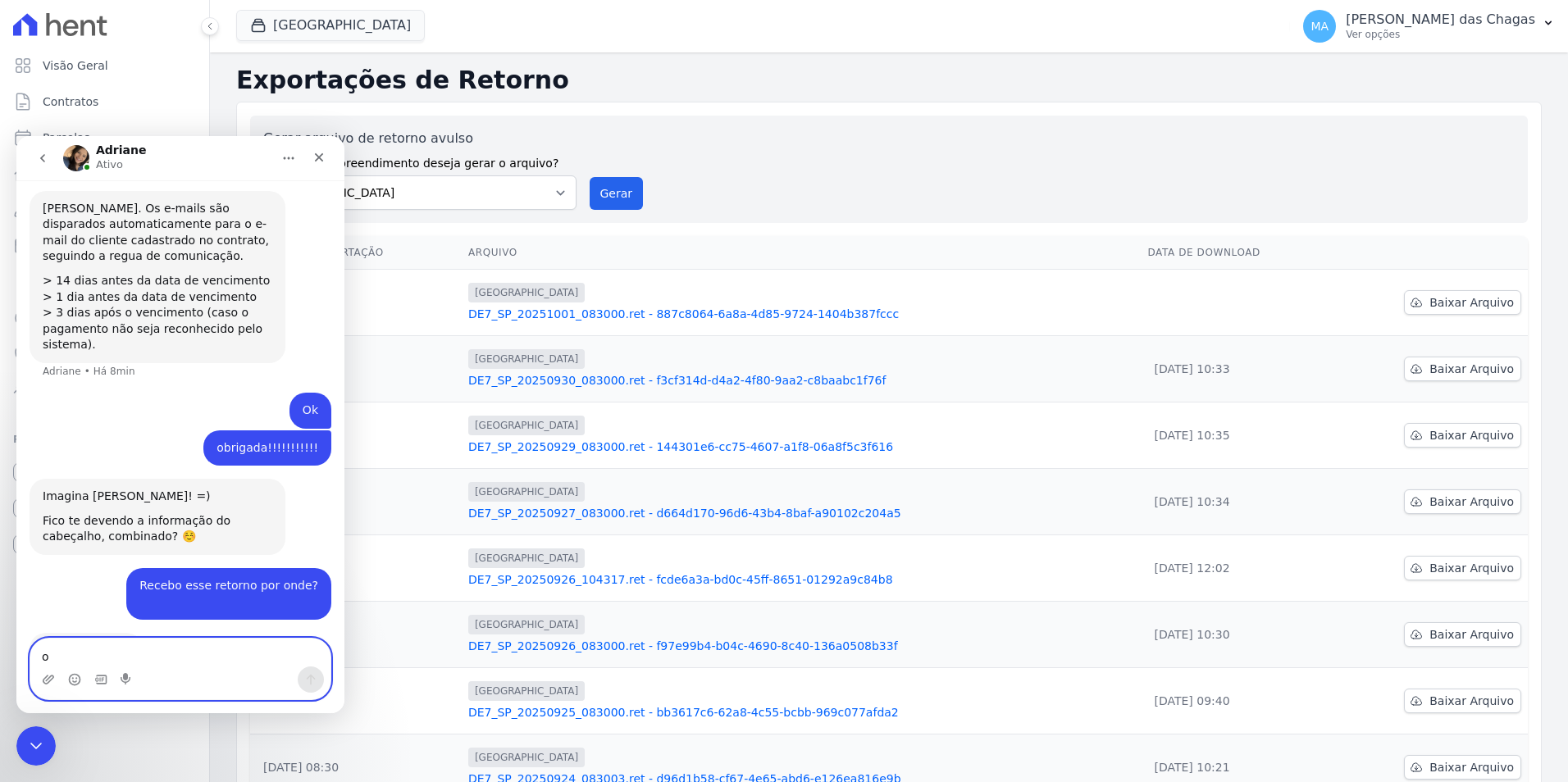
type textarea "ok"
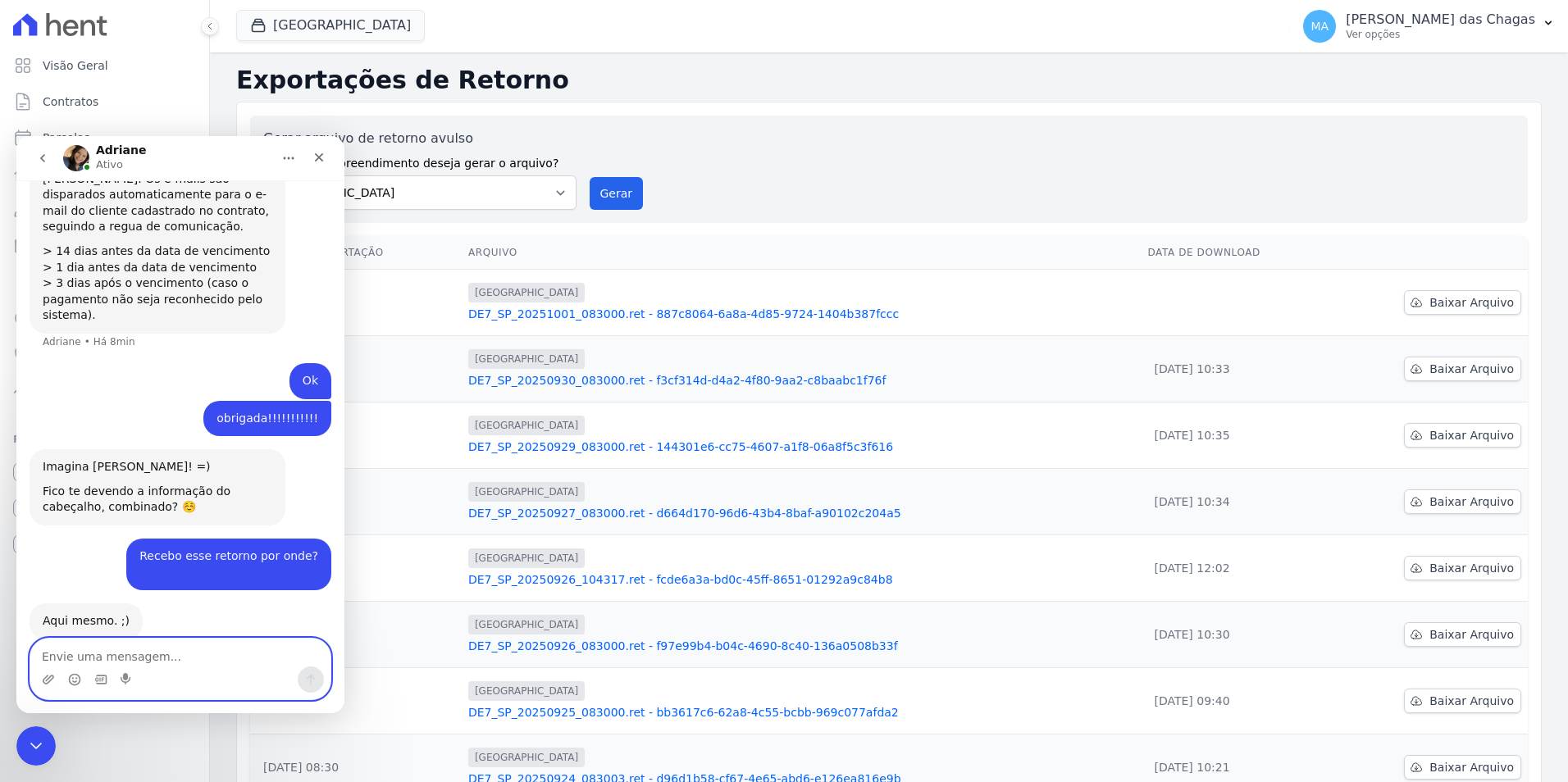
scroll to position [1407, 0]
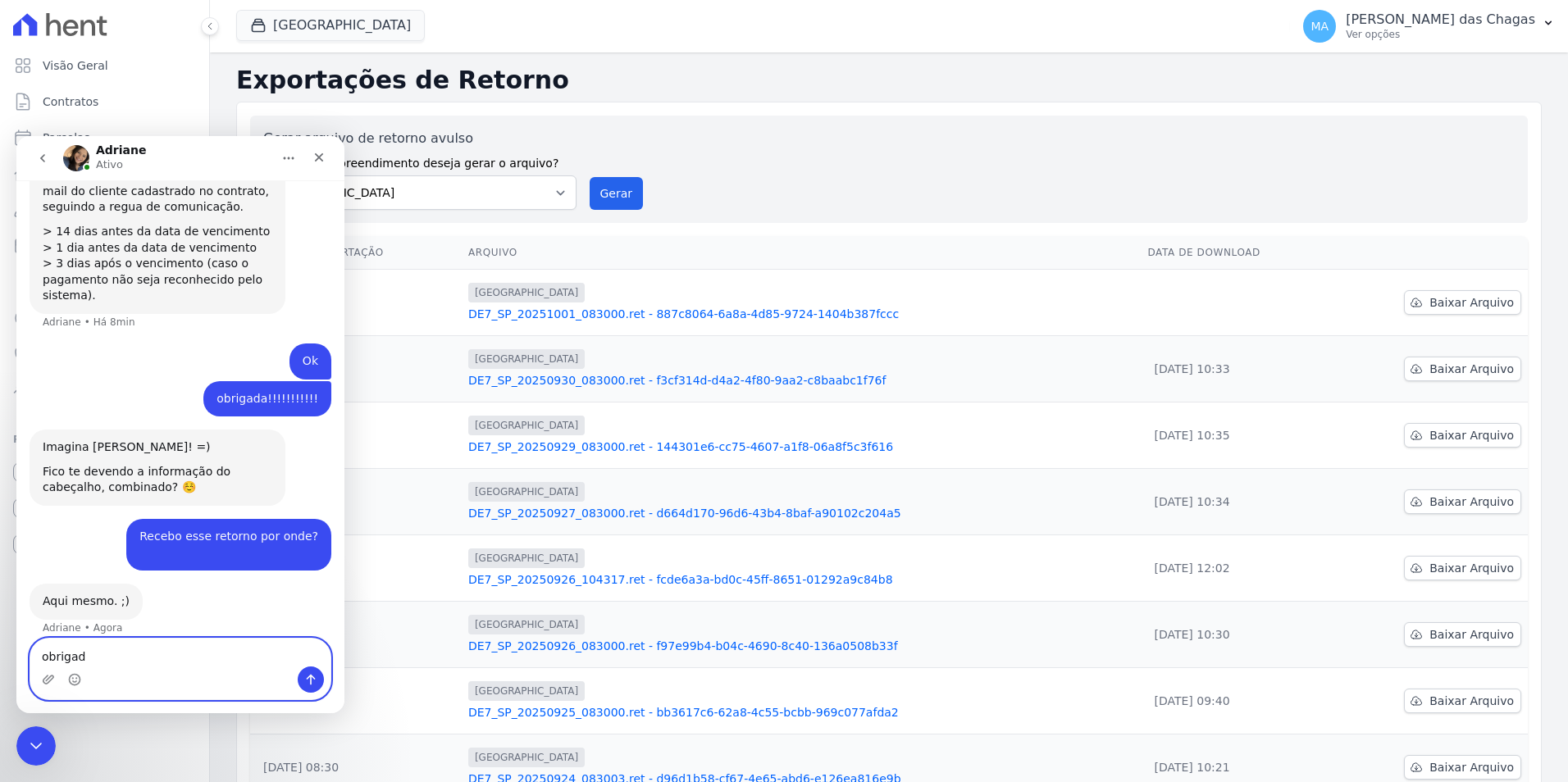
type textarea "obrigada"
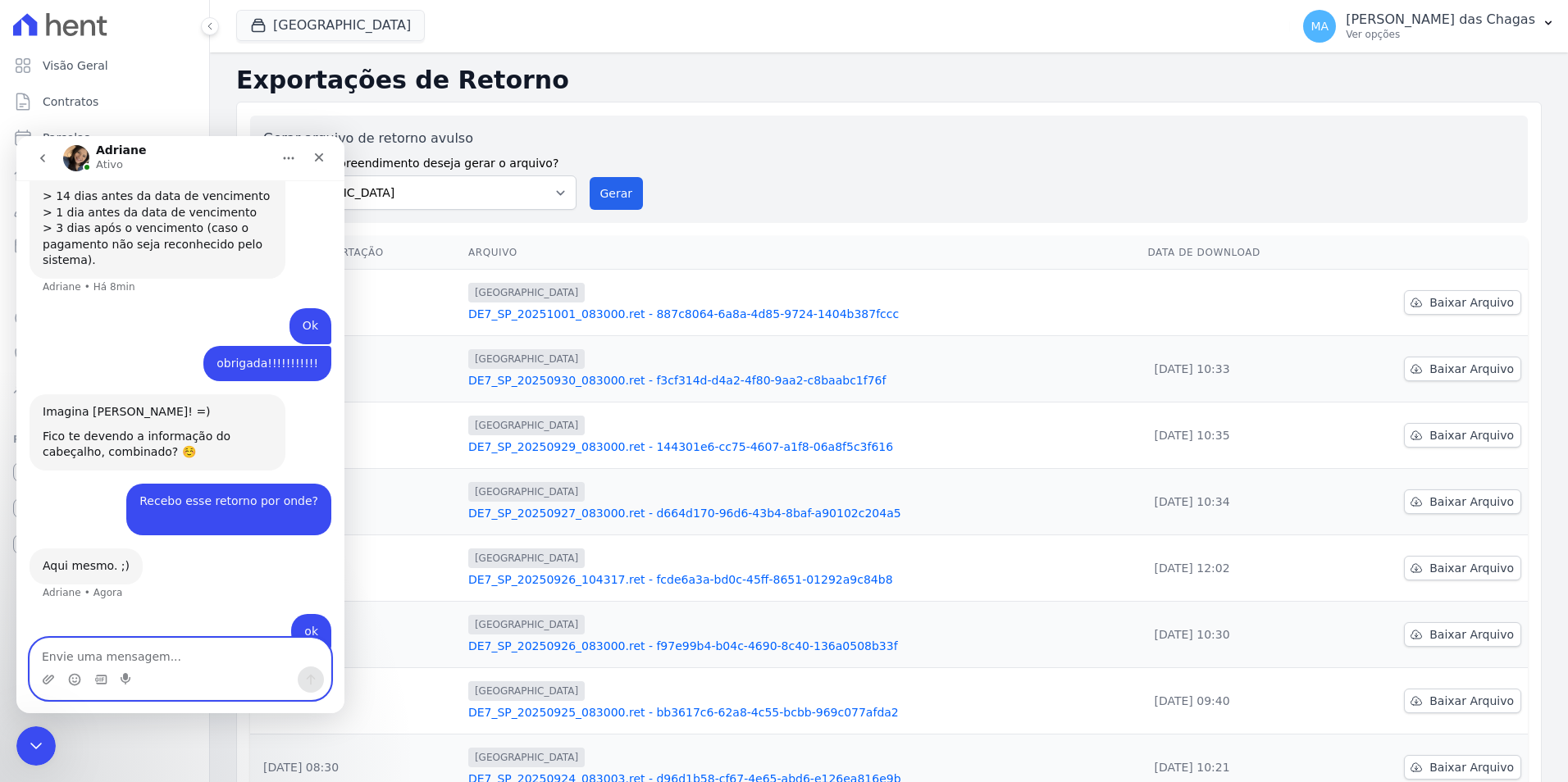
scroll to position [1445, 0]
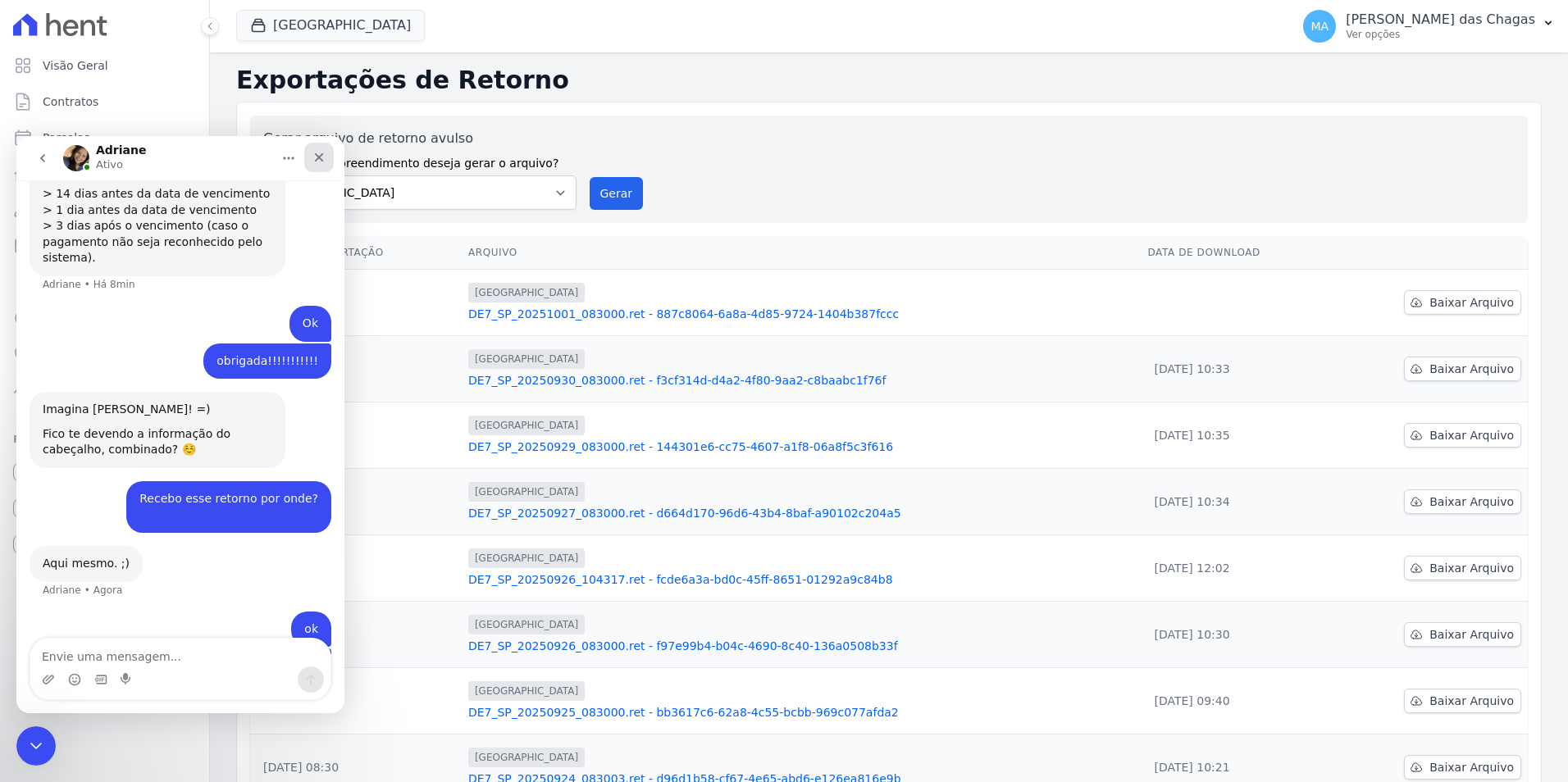
click at [315, 159] on icon "Fechar" at bounding box center [319, 157] width 13 height 13
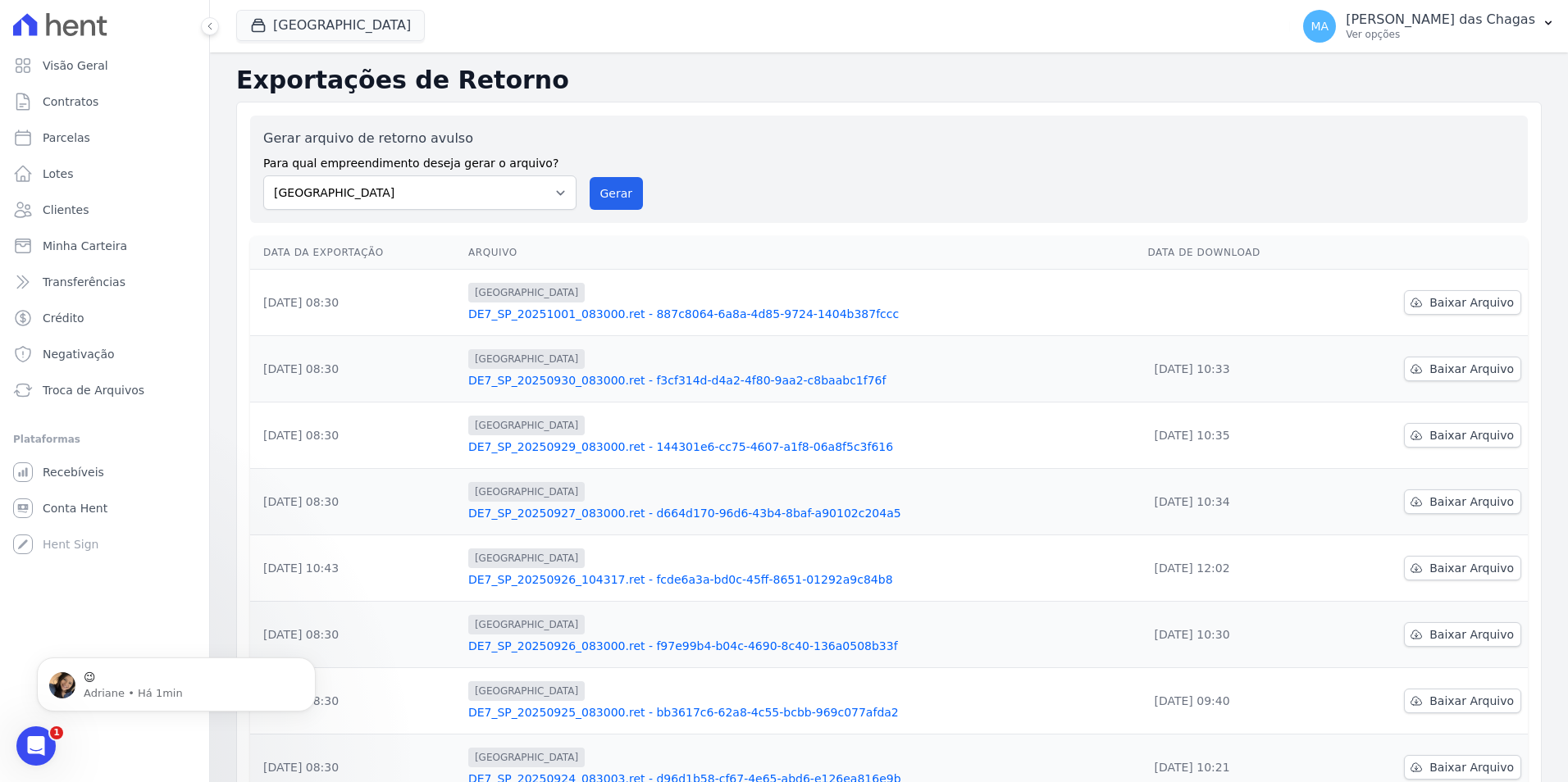
scroll to position [1521, 0]
